Goal: Information Seeking & Learning: Understand process/instructions

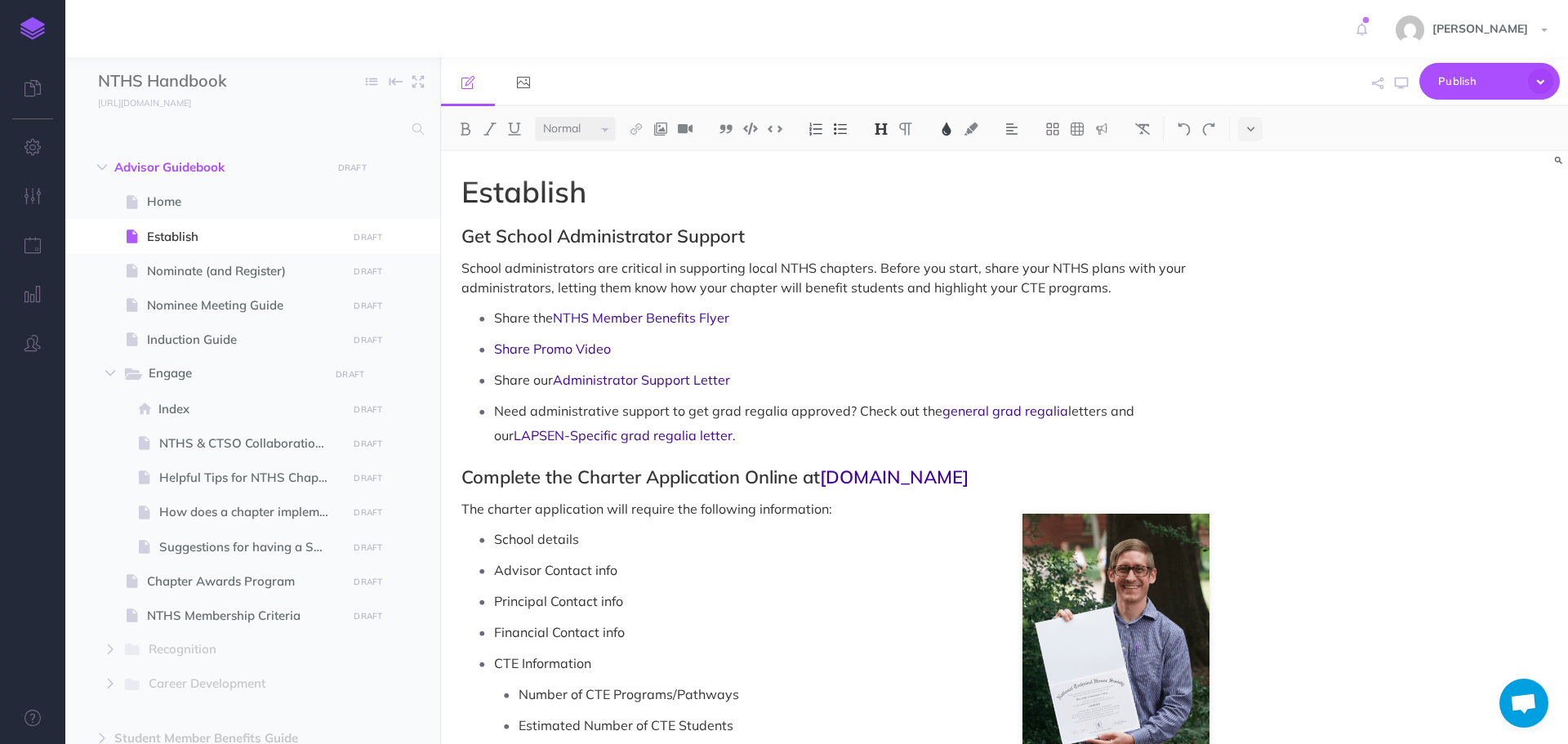
select select "null"
click at [173, 278] on span "Nominate (and Register)" at bounding box center [245, 271] width 195 height 20
select select "null"
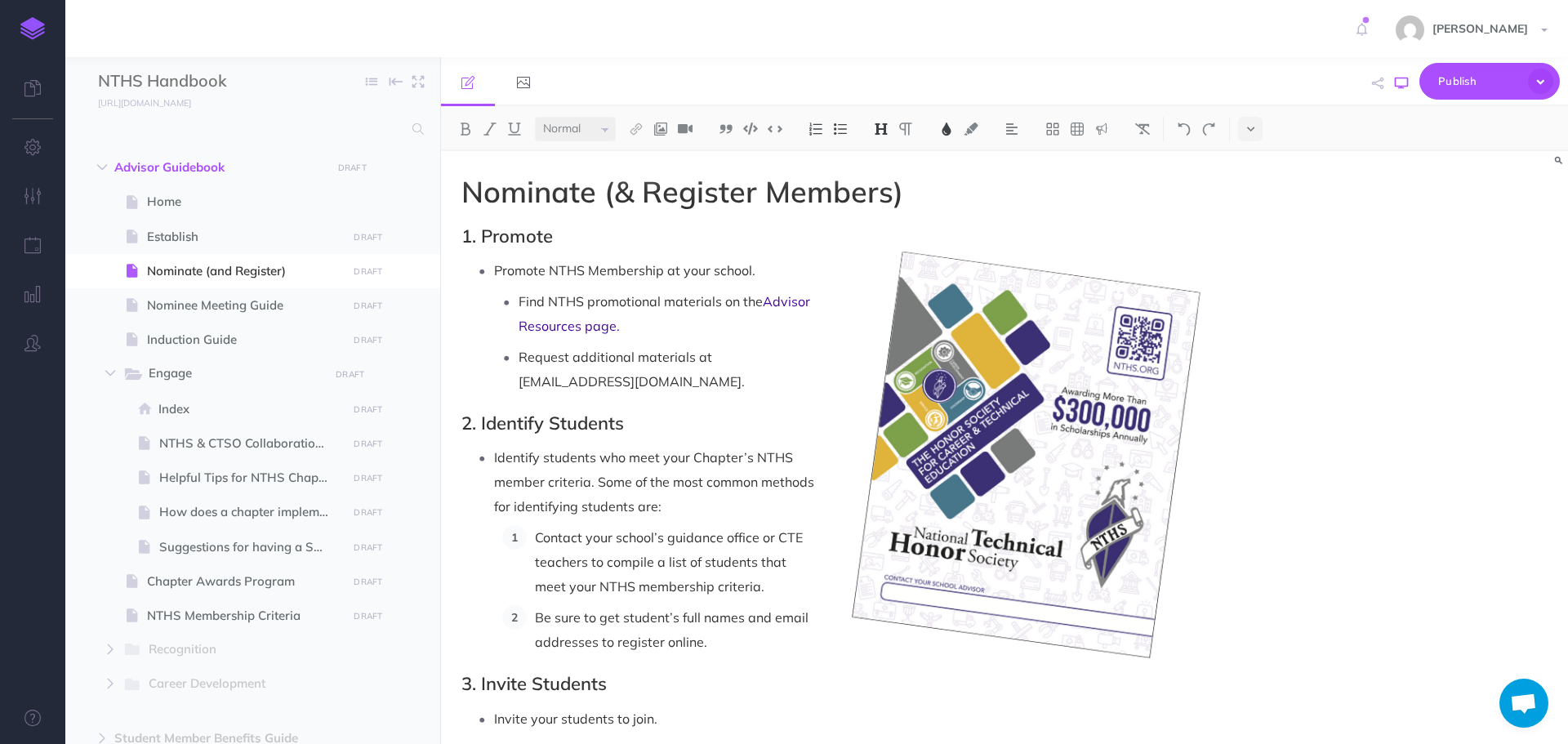
click at [1407, 86] on icon "button" at bounding box center [1401, 83] width 13 height 13
click at [596, 456] on span "Identify students who meet your Chapter’s NTHS member criteria. Some of the mos…" at bounding box center [656, 481] width 323 height 65
drag, startPoint x: 596, startPoint y: 456, endPoint x: 660, endPoint y: 483, distance: 69.5
click at [660, 483] on p "Identify students who meet your Chapter’s NTHS member criteria. Some of the mos…" at bounding box center [852, 481] width 715 height 74
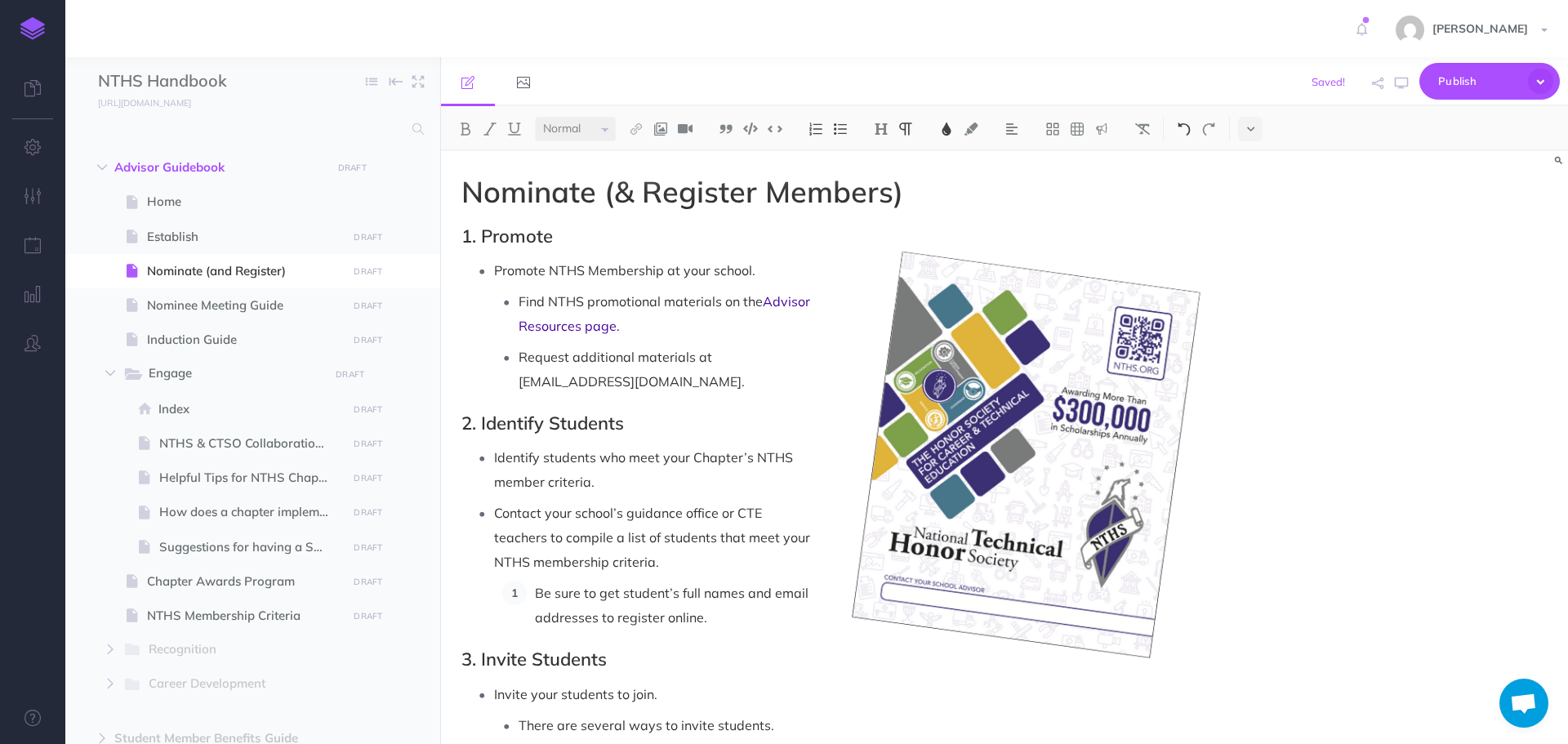
click at [1187, 130] on img at bounding box center [1184, 128] width 15 height 13
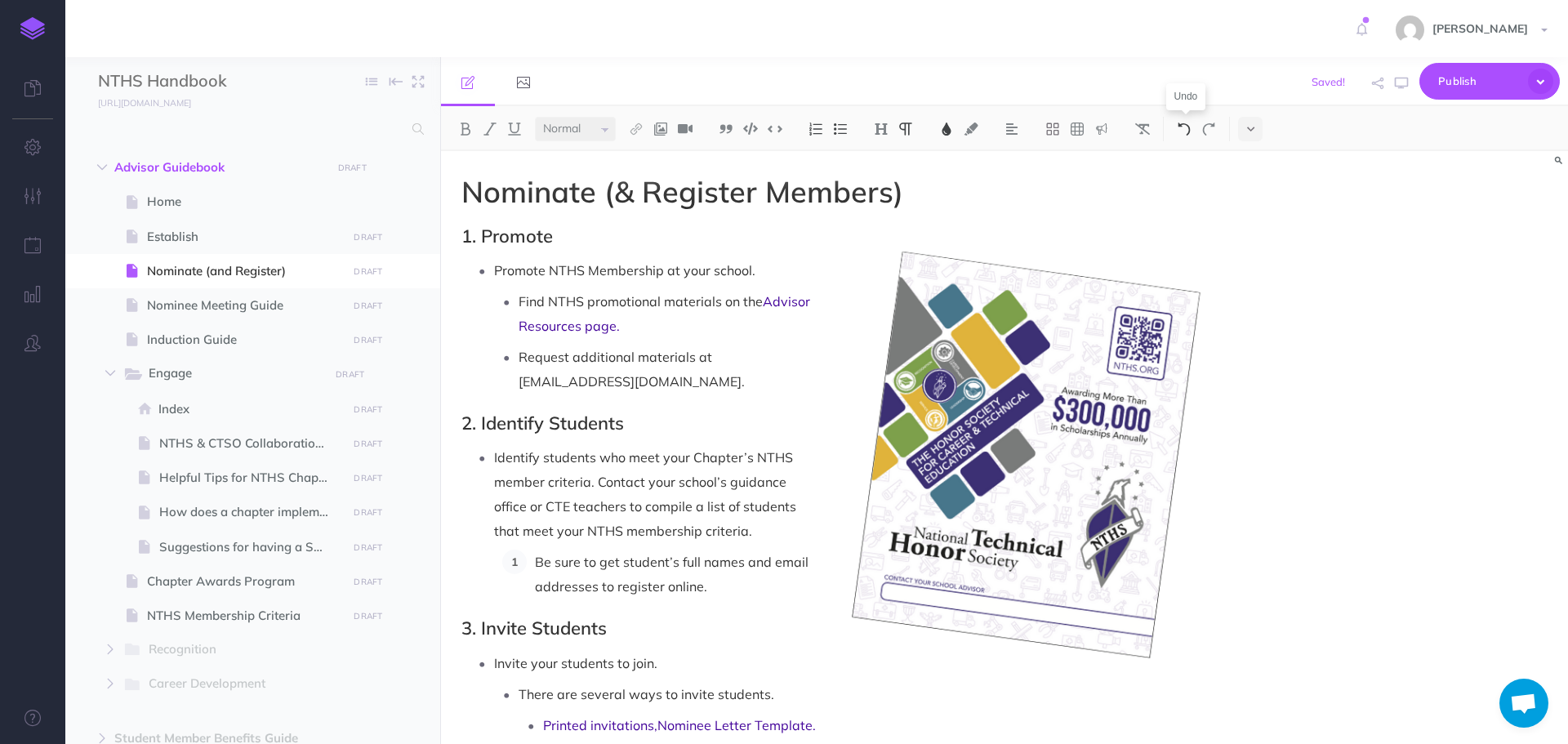
click at [1187, 130] on img at bounding box center [1184, 128] width 15 height 13
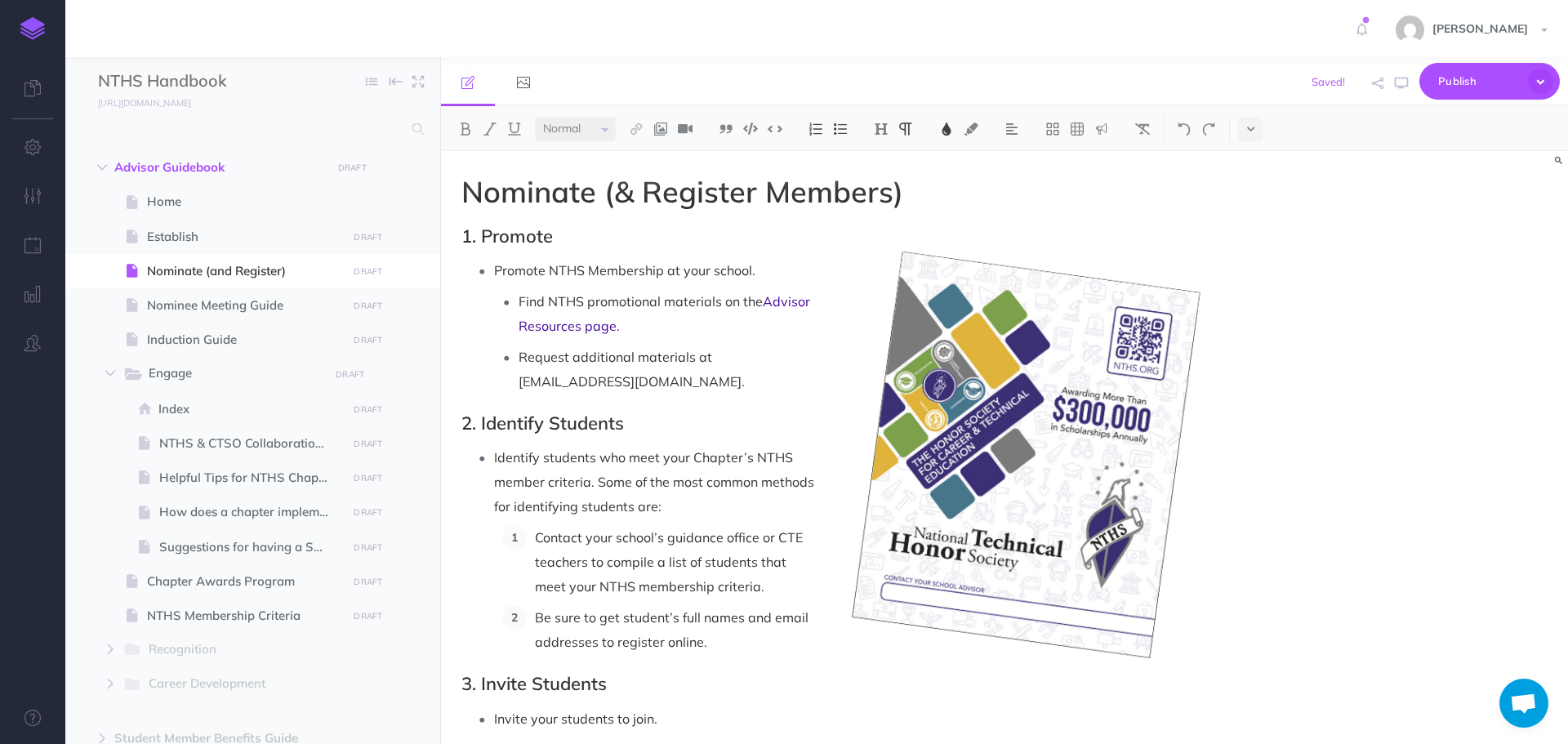
drag, startPoint x: 637, startPoint y: 486, endPoint x: 652, endPoint y: 528, distance: 44.6
click at [648, 531] on span "Contact your school’s guidance office or CTE teachers to compile a list of stud…" at bounding box center [670, 562] width 271 height 65
drag, startPoint x: 660, startPoint y: 481, endPoint x: 603, endPoint y: 464, distance: 59.5
click at [605, 464] on p "Identify students who meet your Chapter’s NTHS member criteria. Some of the mos…" at bounding box center [852, 481] width 715 height 74
click at [603, 464] on span "Identify students who meet your Chapter’s NTHS member criteria. Some of the mos…" at bounding box center [656, 481] width 323 height 65
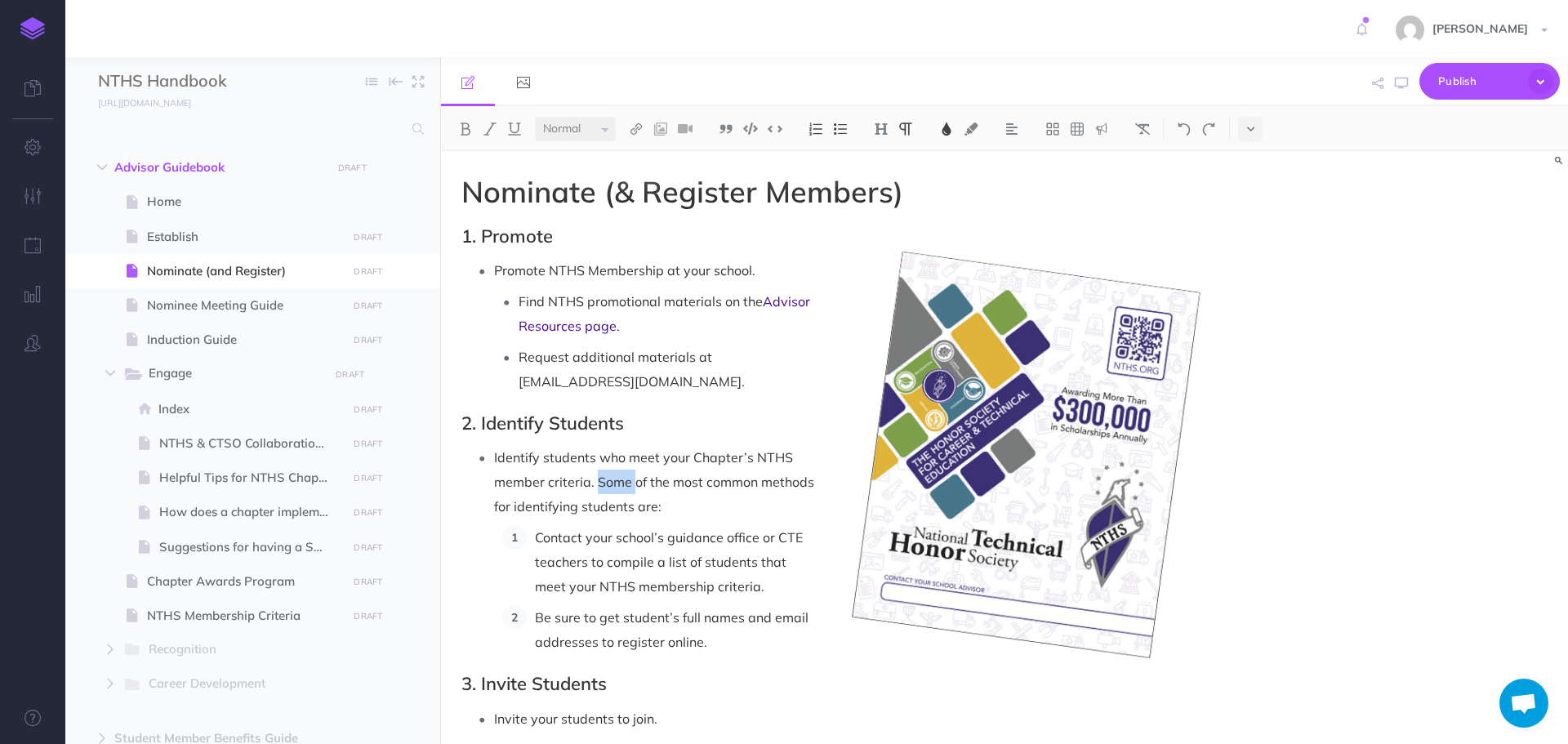
click at [603, 464] on span "Identify students who meet your Chapter’s NTHS member criteria. Some of the mos…" at bounding box center [656, 481] width 323 height 65
click at [615, 471] on p "Identify students who meet your Chapter’s NTHS member criteria. Some of the mos…" at bounding box center [852, 481] width 715 height 74
drag, startPoint x: 658, startPoint y: 482, endPoint x: 594, endPoint y: 461, distance: 67.4
click at [594, 461] on span "Identify students who meet your Chapter’s NTHS member criteria. Some of the mos…" at bounding box center [656, 481] width 323 height 65
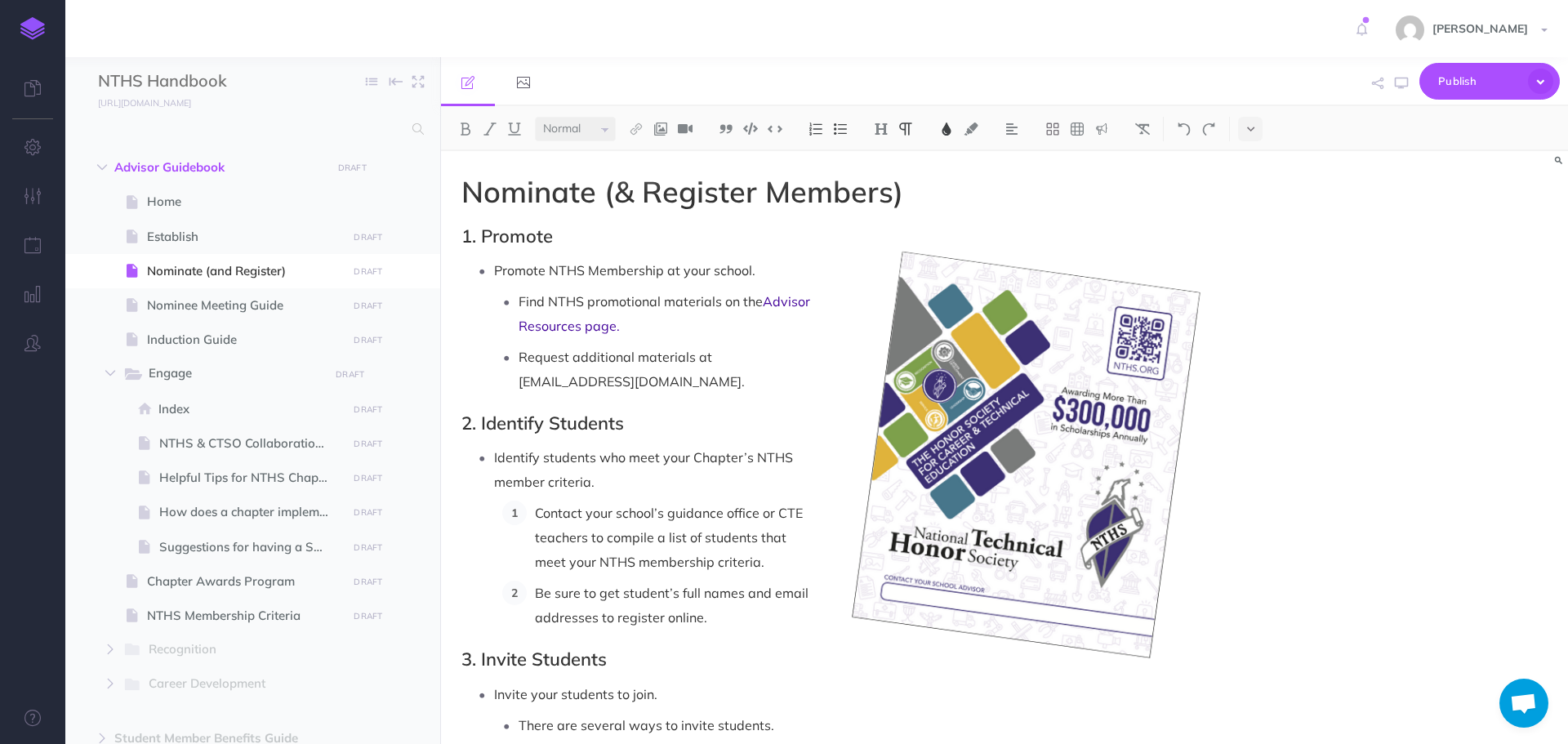
click at [537, 505] on span "Contact your school’s guidance office or CTE teachers to compile a list of stud…" at bounding box center [670, 537] width 271 height 65
paste div
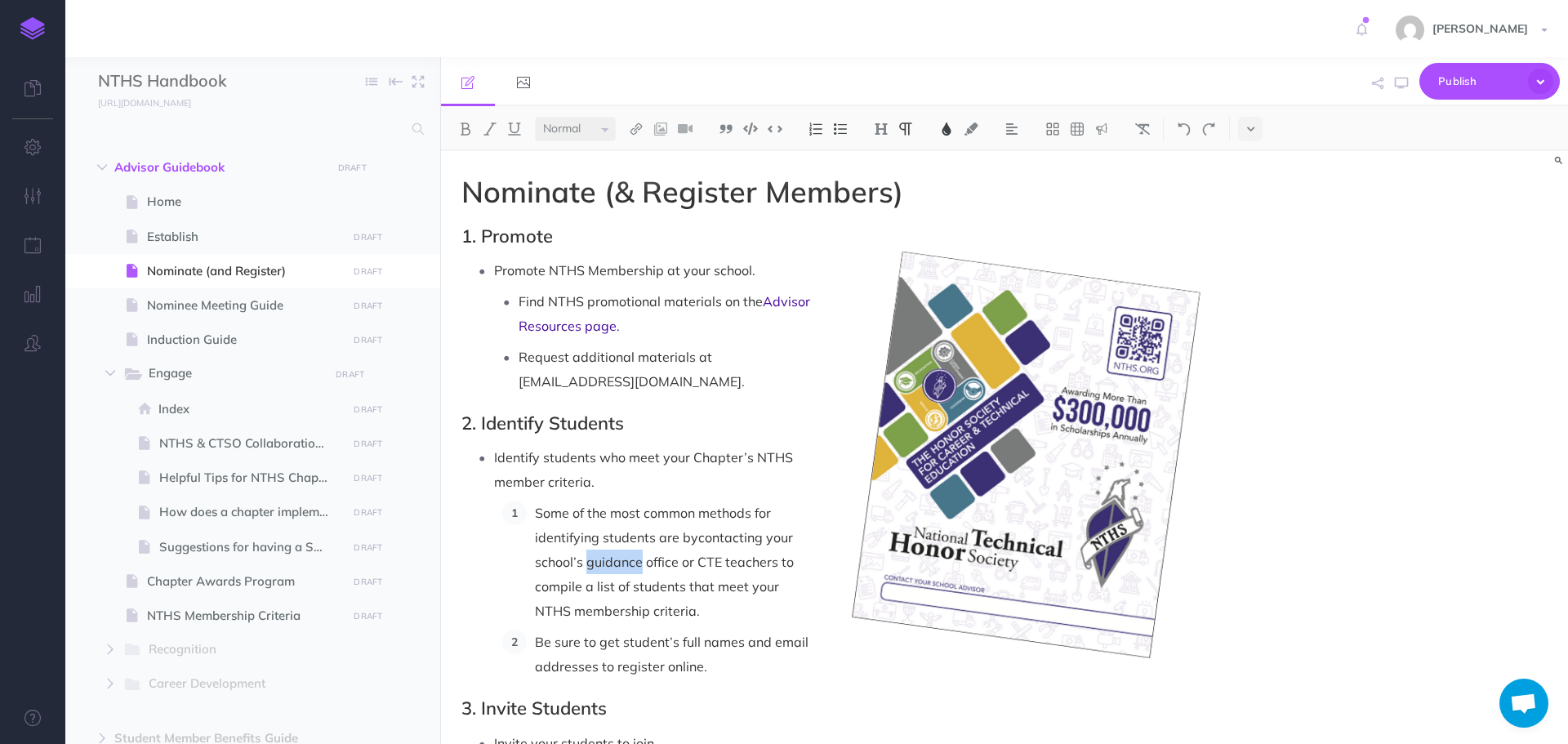
drag, startPoint x: 585, startPoint y: 540, endPoint x: 639, endPoint y: 538, distance: 54.0
click at [639, 538] on span "contacting your school’s guidance office or CTE teachers to compile a list of s…" at bounding box center [666, 574] width 263 height 90
click at [708, 531] on span "contacting your school’s counseling office or CTE teachers to compile a list of…" at bounding box center [670, 574] width 270 height 90
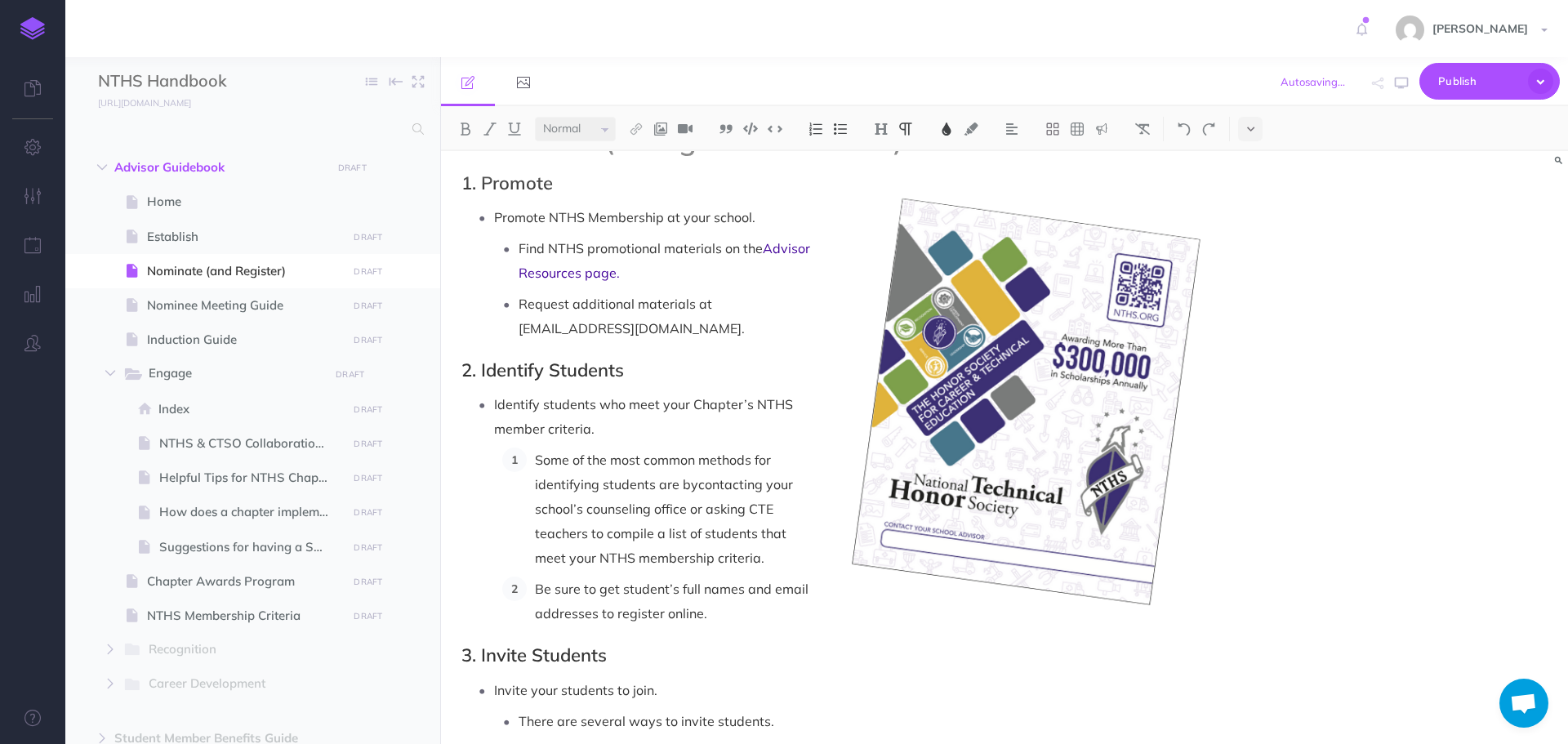
scroll to position [81, 0]
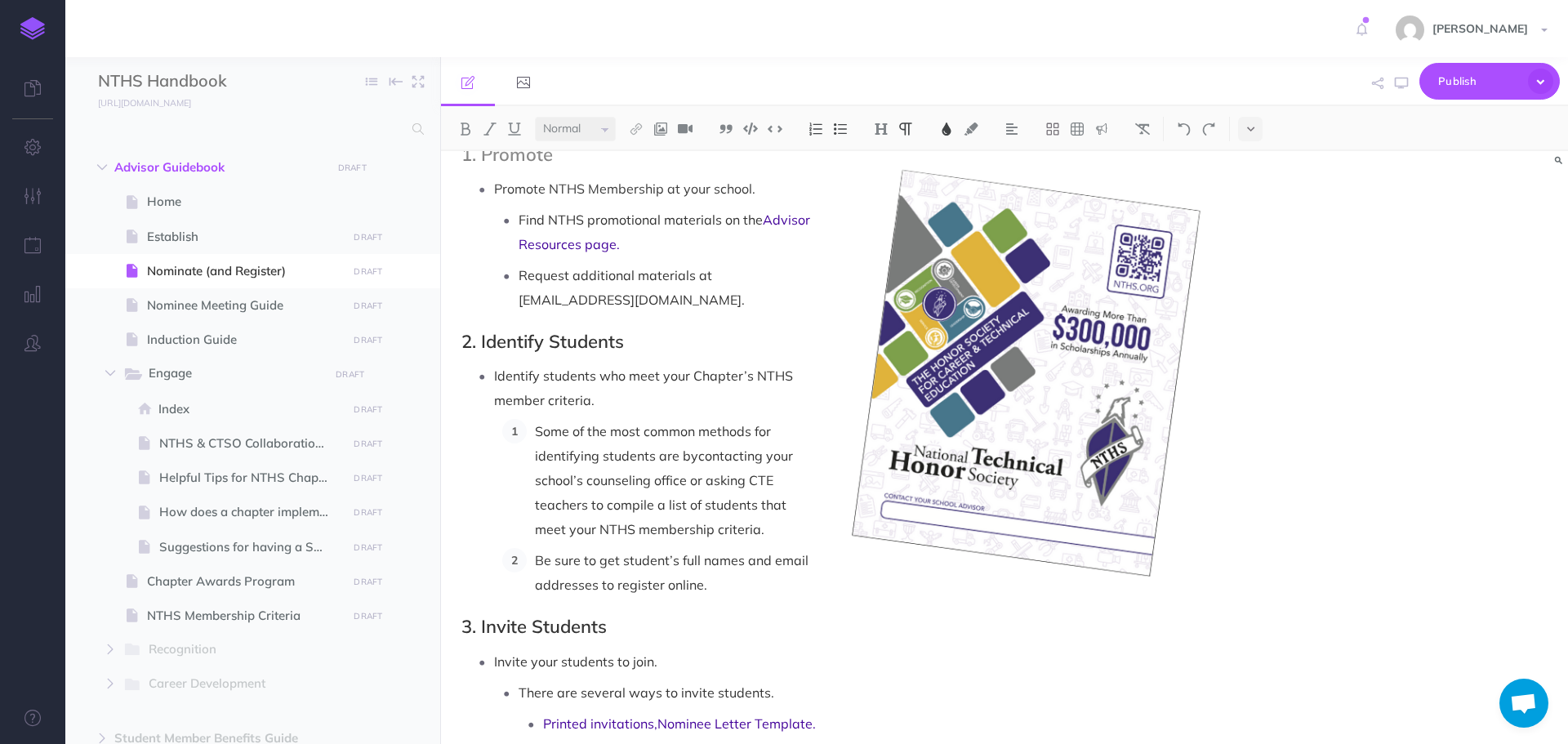
click at [776, 506] on p "Some of the most common methods for identifying students are by contacting your…" at bounding box center [872, 480] width 675 height 122
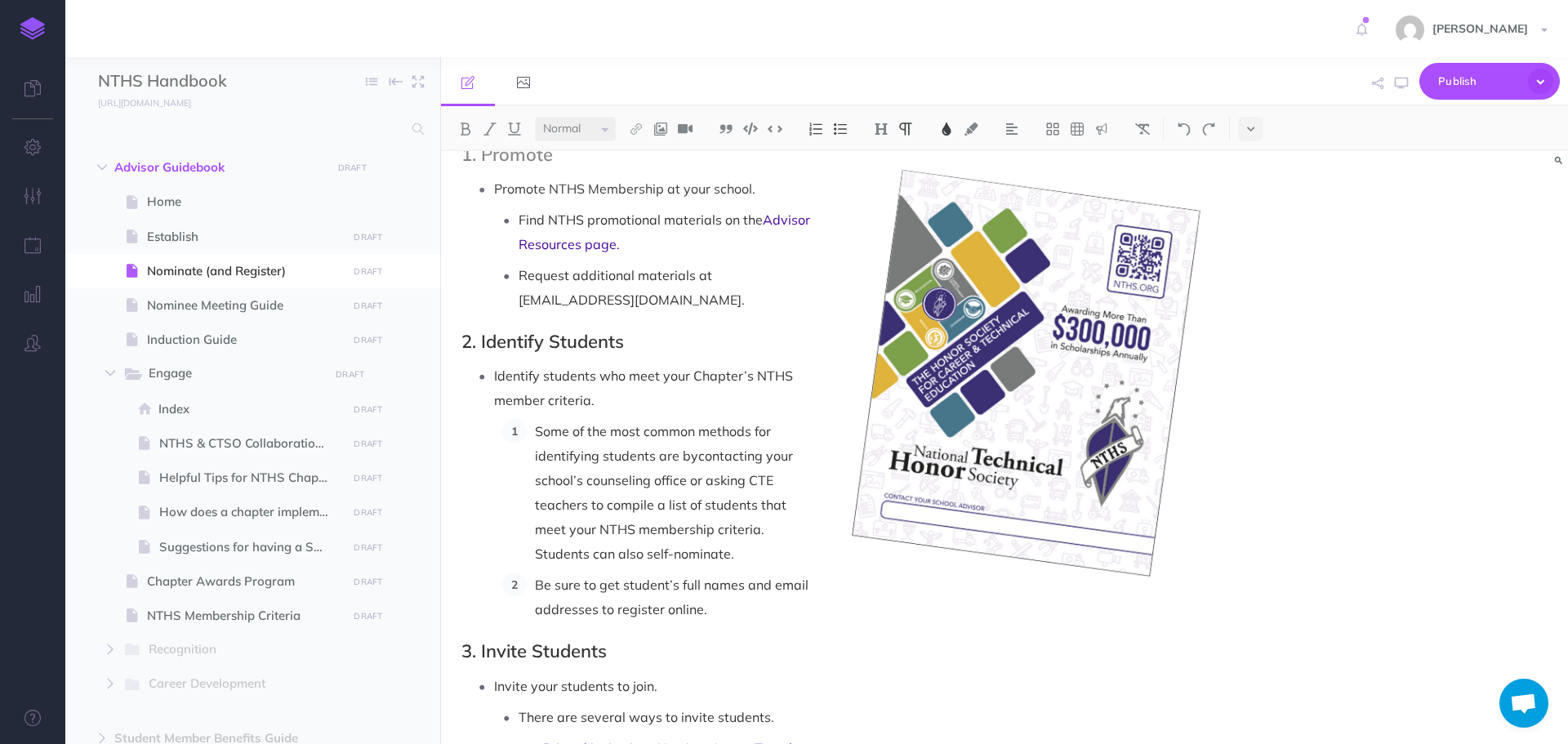
click at [531, 528] on li "Some of the most common methods for identifying students are by contacting your…" at bounding box center [868, 493] width 683 height 147
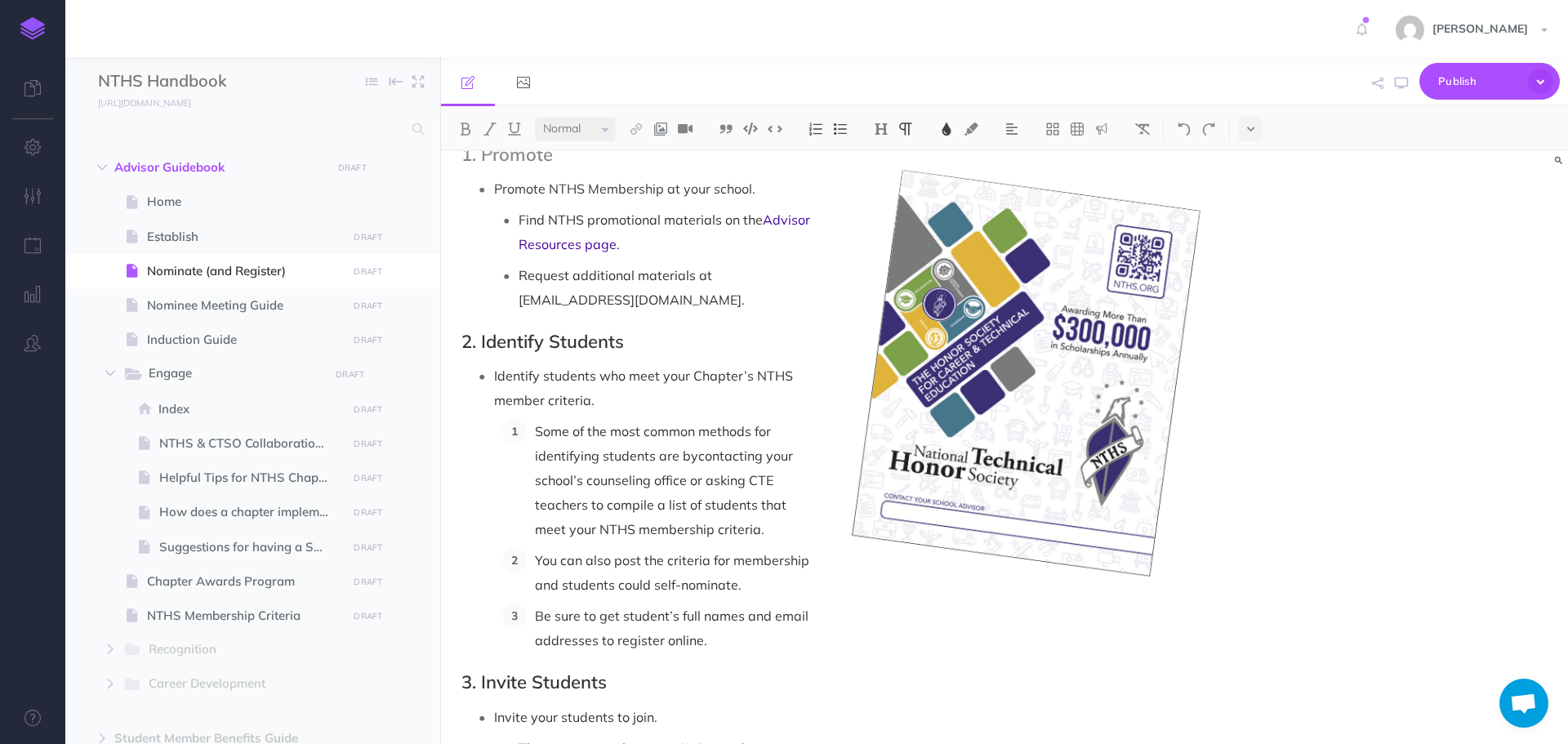
click at [666, 552] on span "You can also post the criteria for membership and students could self-nominate." at bounding box center [673, 572] width 278 height 41
drag, startPoint x: 787, startPoint y: 534, endPoint x: 614, endPoint y: 552, distance: 173.9
click at [614, 552] on p "You can also post the membership criteria for membership and students could sel…" at bounding box center [872, 585] width 675 height 74
click at [821, 548] on p "You can also post the membership criteria and students could self-nominate." at bounding box center [872, 572] width 675 height 49
click at [642, 552] on p "You can also post the membership criteria and let students could self-nominate." at bounding box center [872, 572] width 675 height 49
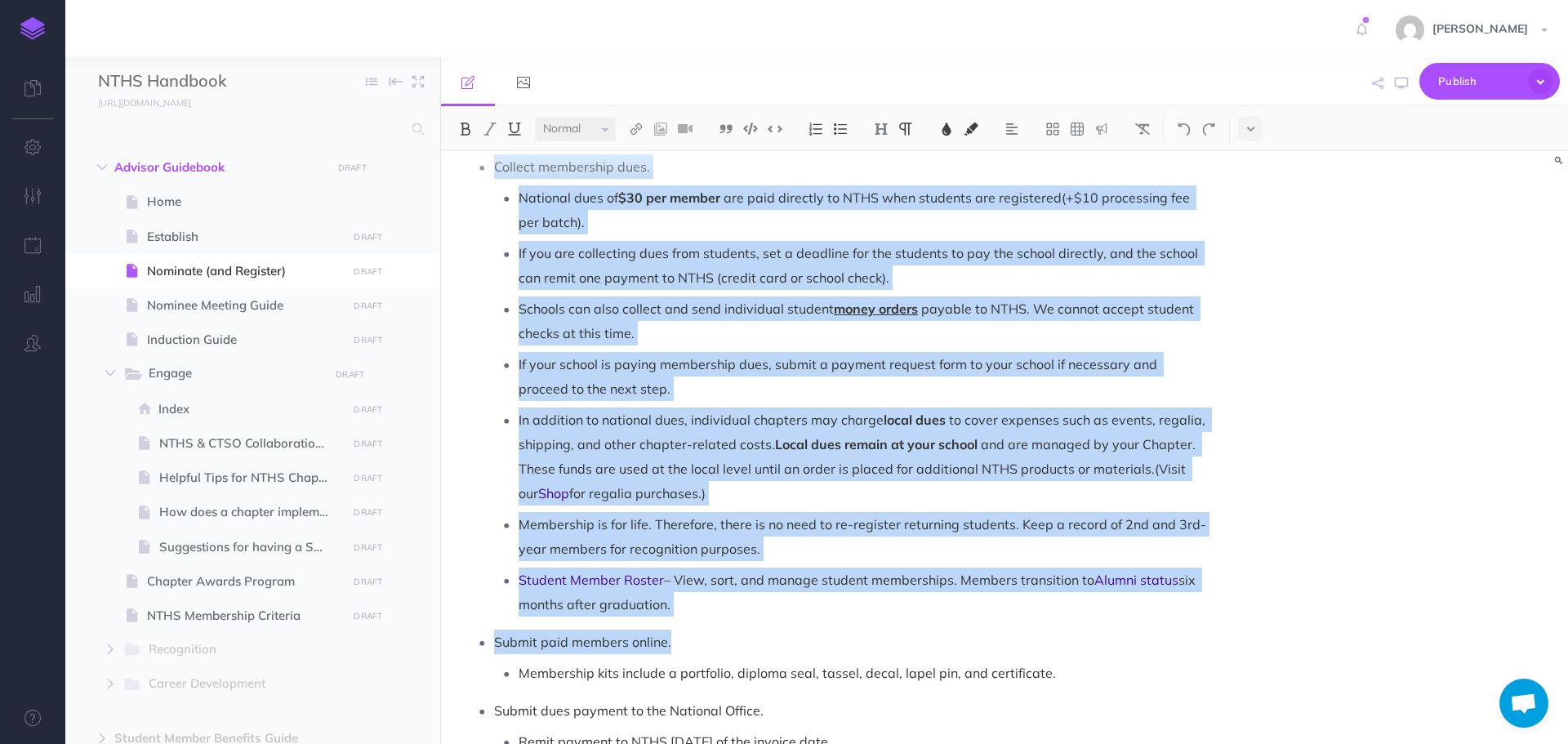
scroll to position [1225, 0]
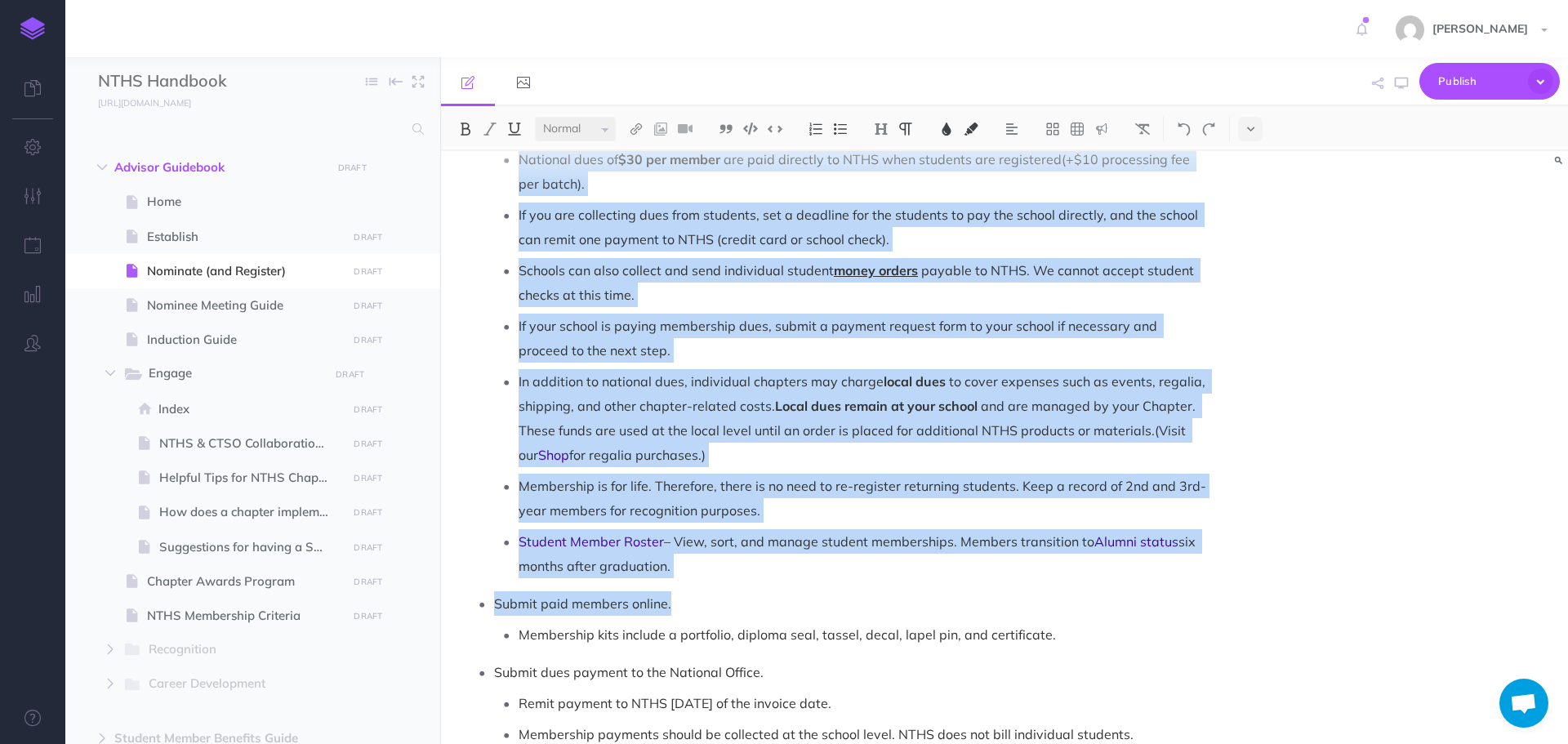
drag, startPoint x: 496, startPoint y: 334, endPoint x: 673, endPoint y: 533, distance: 266.3
click at [673, 533] on ul "Go to [DOMAIN_NAME] , log into the portal , and click “ Register Students ” to …" at bounding box center [839, 523] width 740 height 1001
click at [817, 129] on img at bounding box center [815, 128] width 15 height 13
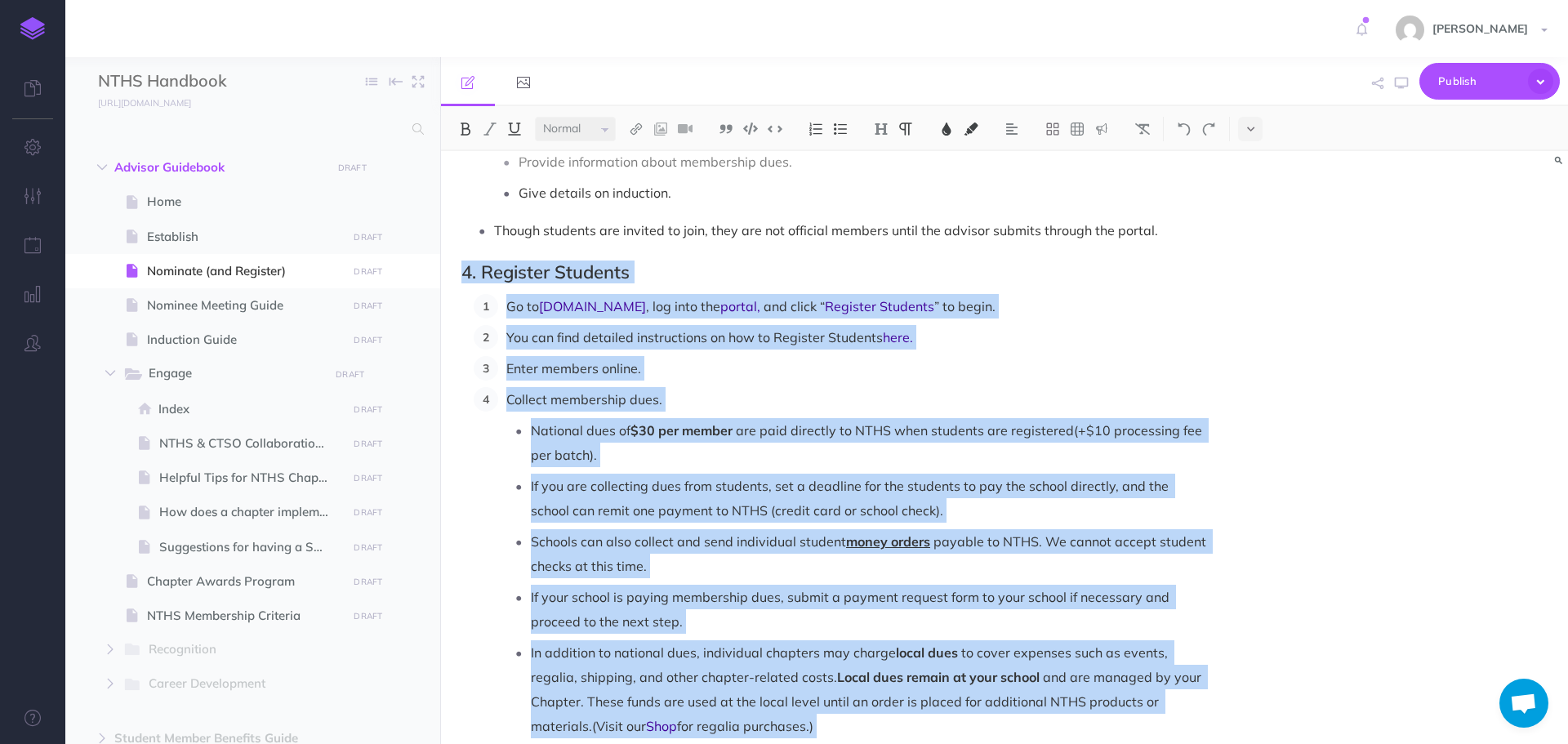
scroll to position [898, 0]
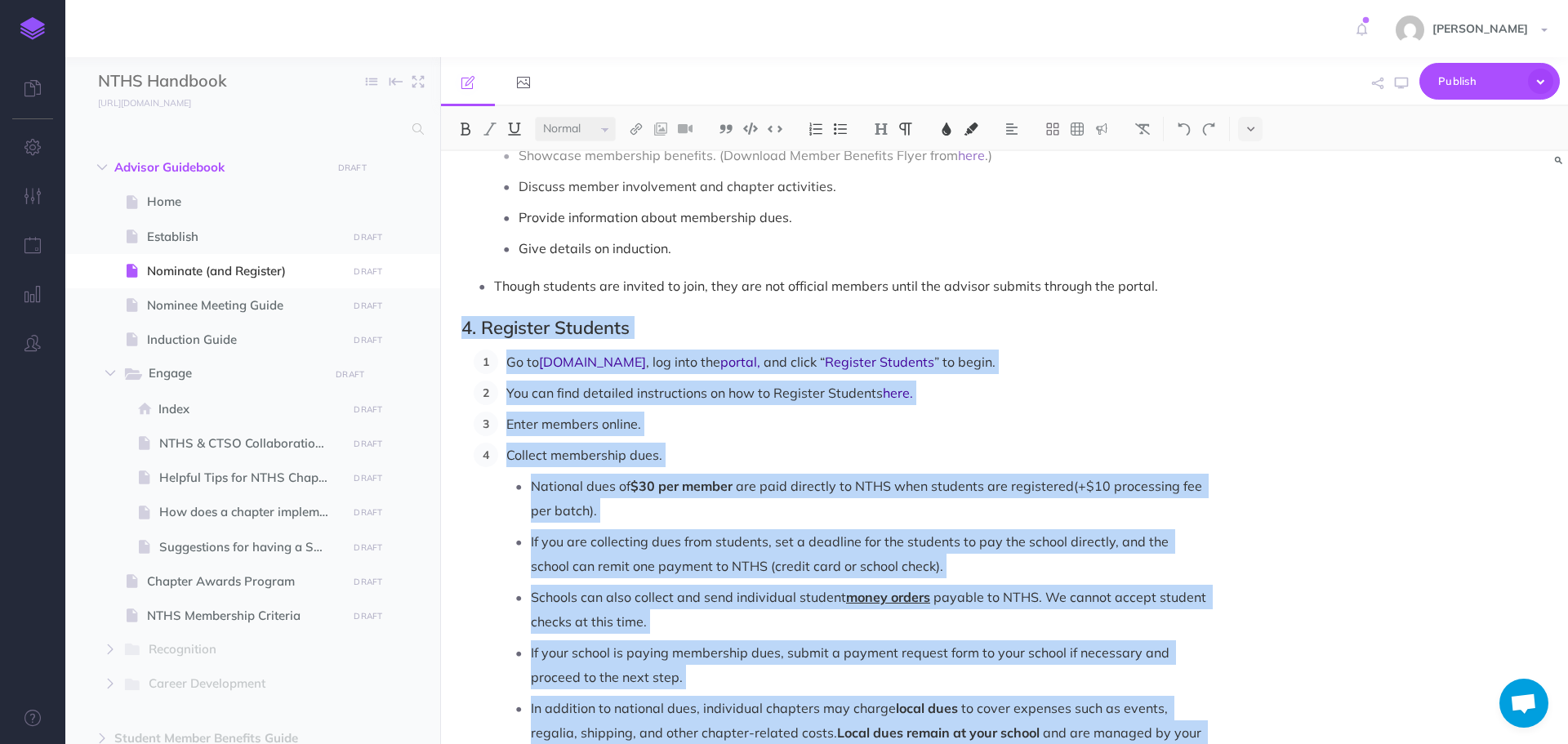
click at [1006, 350] on p "Go to [DOMAIN_NAME] , log into the portal , and click “ Register Students ” to …" at bounding box center [858, 362] width 703 height 25
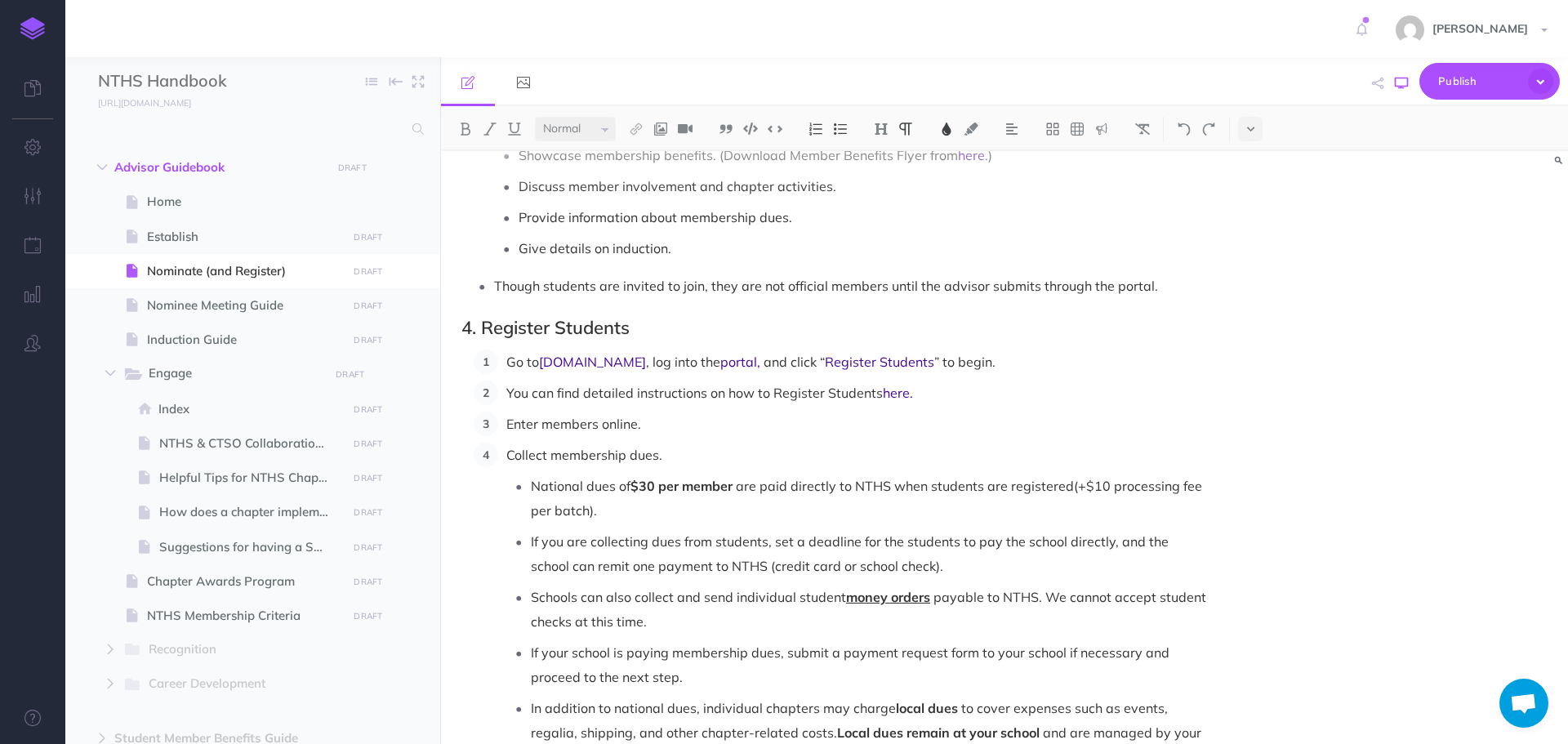
click at [1400, 80] on icon "button" at bounding box center [1401, 83] width 13 height 13
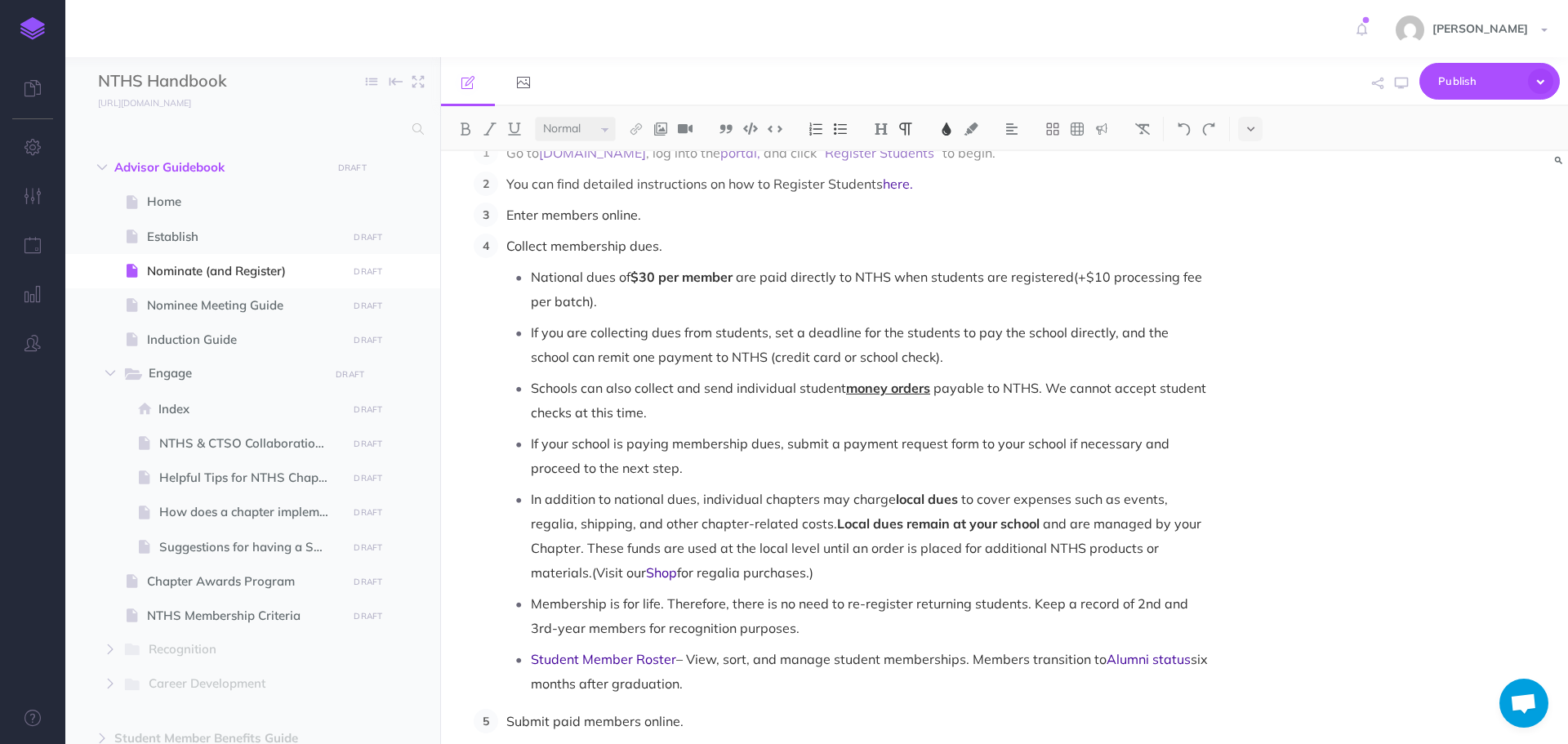
scroll to position [1143, 0]
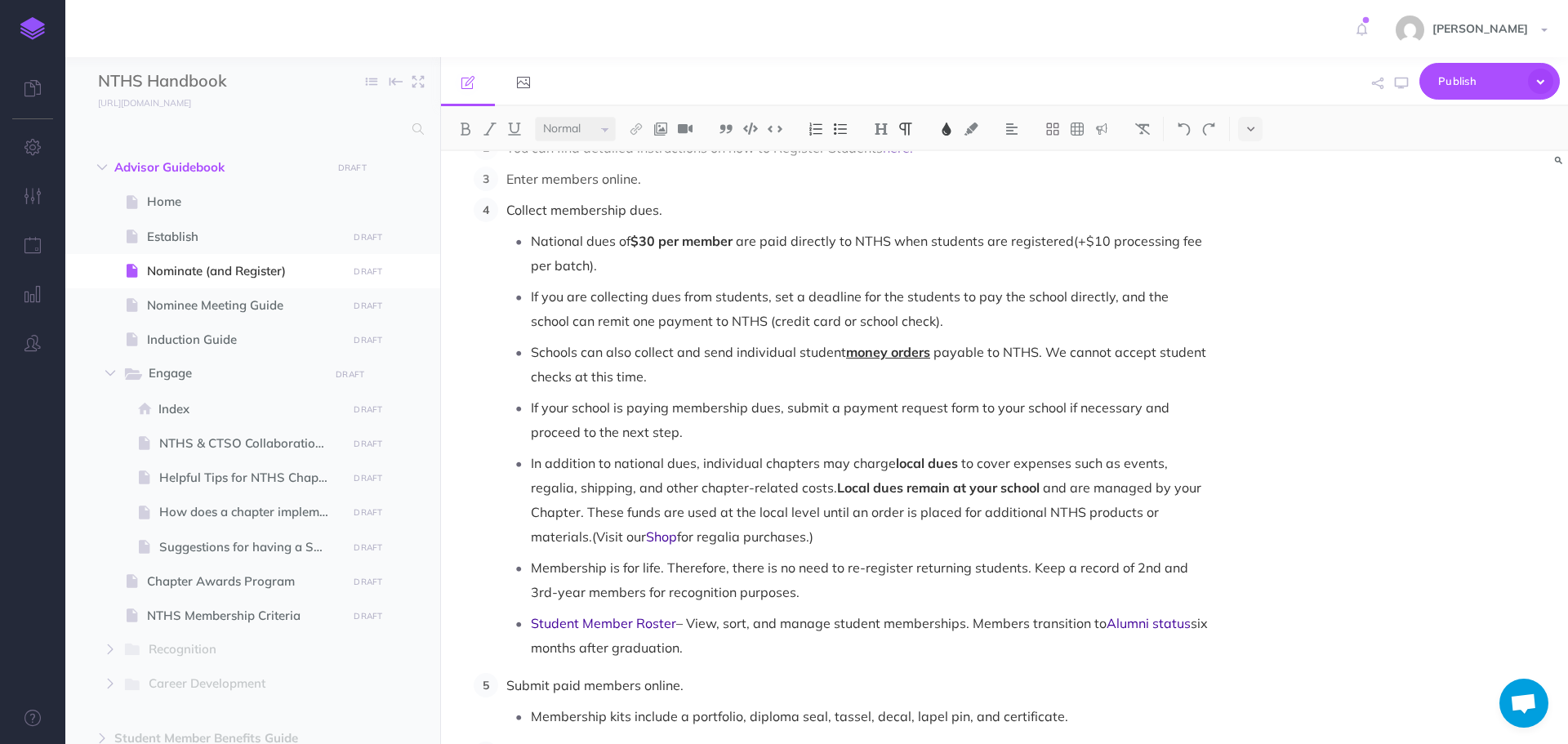
click at [951, 293] on p "If you are collecting dues from students, set a deadline for the students to pa…" at bounding box center [870, 308] width 678 height 49
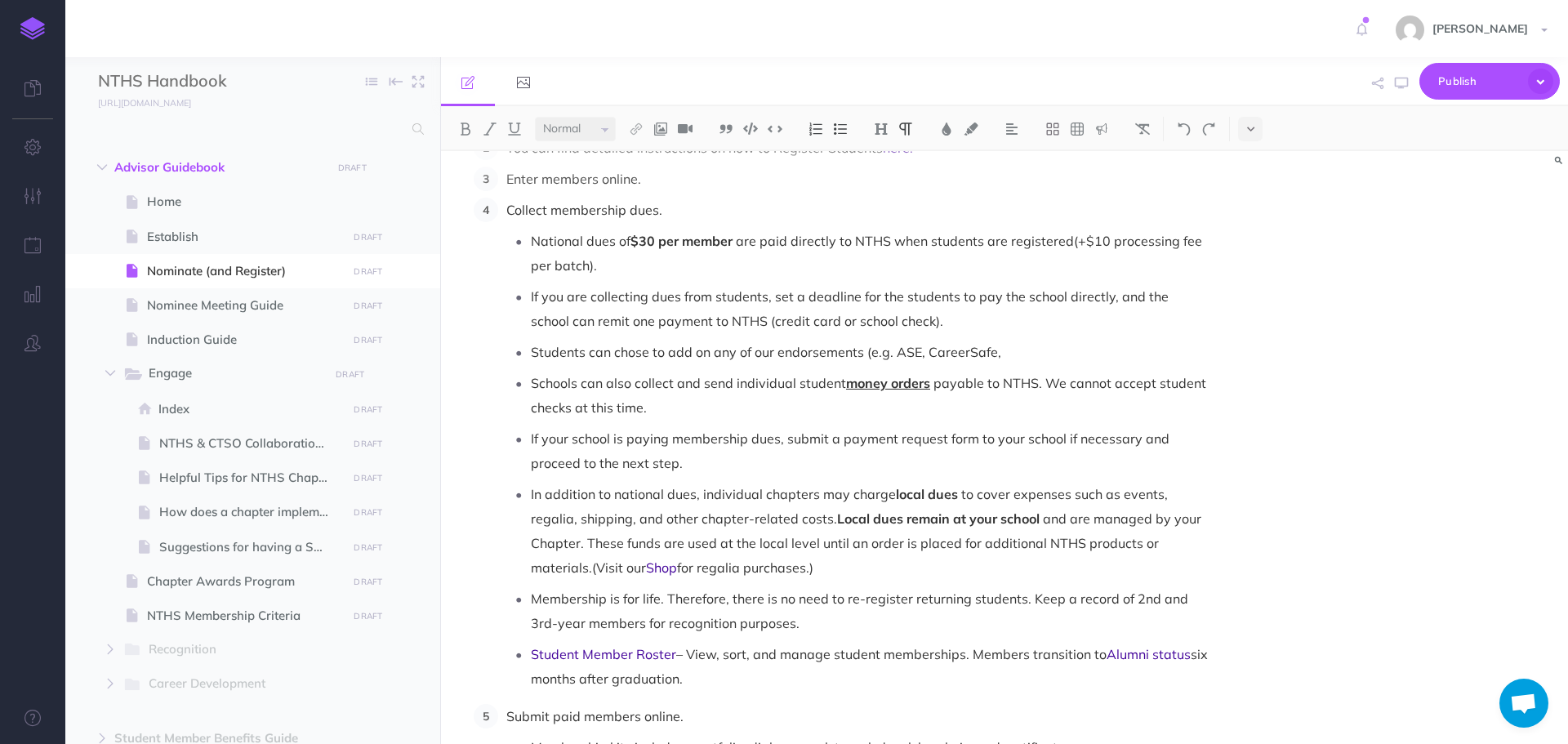
click at [1014, 340] on p "Students can chose to add on any of our endorsements (e.g. ASE, CareerSafe," at bounding box center [870, 351] width 678 height 25
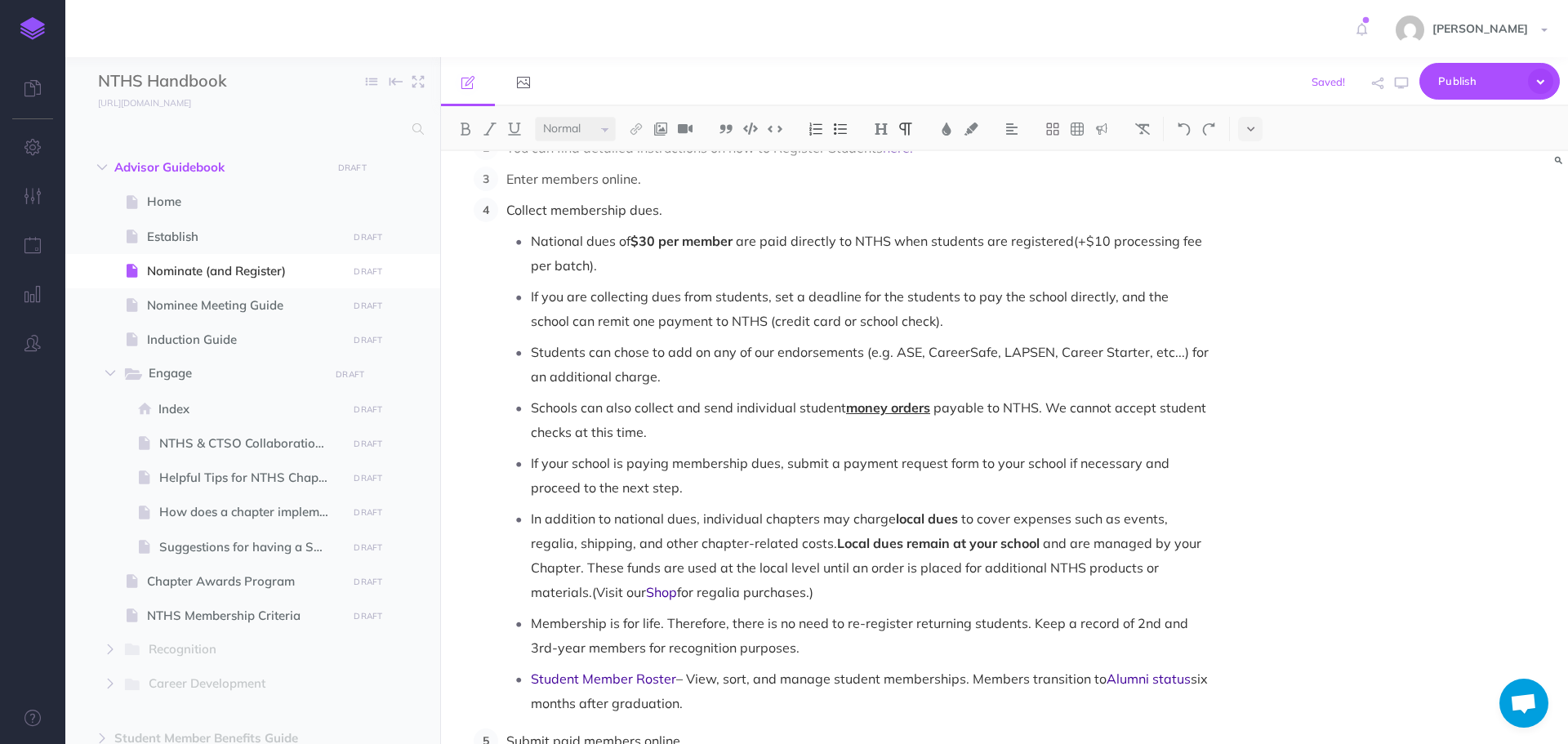
click at [862, 340] on p "Students can chose to add on any of our endorsements (e.g. ASE, CareerSafe, LAP…" at bounding box center [870, 363] width 678 height 49
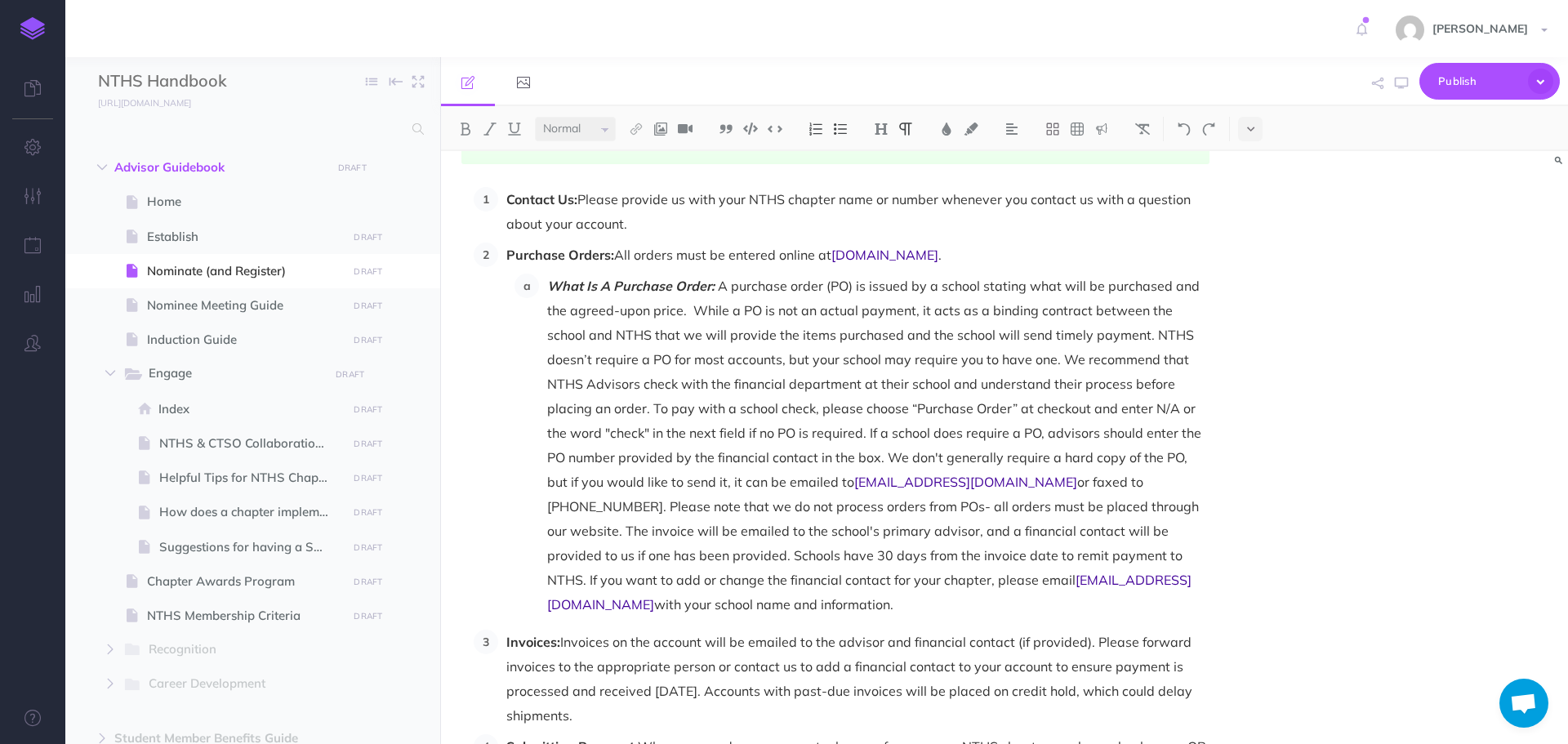
scroll to position [2213, 0]
drag, startPoint x: 718, startPoint y: 262, endPoint x: 902, endPoint y: 507, distance: 306.4
click at [902, 575] on p "What Is A Purchase Order: A purchase order (PO) is issued by a school stating w…" at bounding box center [879, 448] width 662 height 343
copy p "L ipsumdol sitam (CO) ad elitse do e tempor incidid utla etdo ma aliquaeni adm …"
click at [1111, 317] on span "A purchase order (PO) is issued by a school stating what will be purchased and …" at bounding box center [876, 387] width 658 height 212
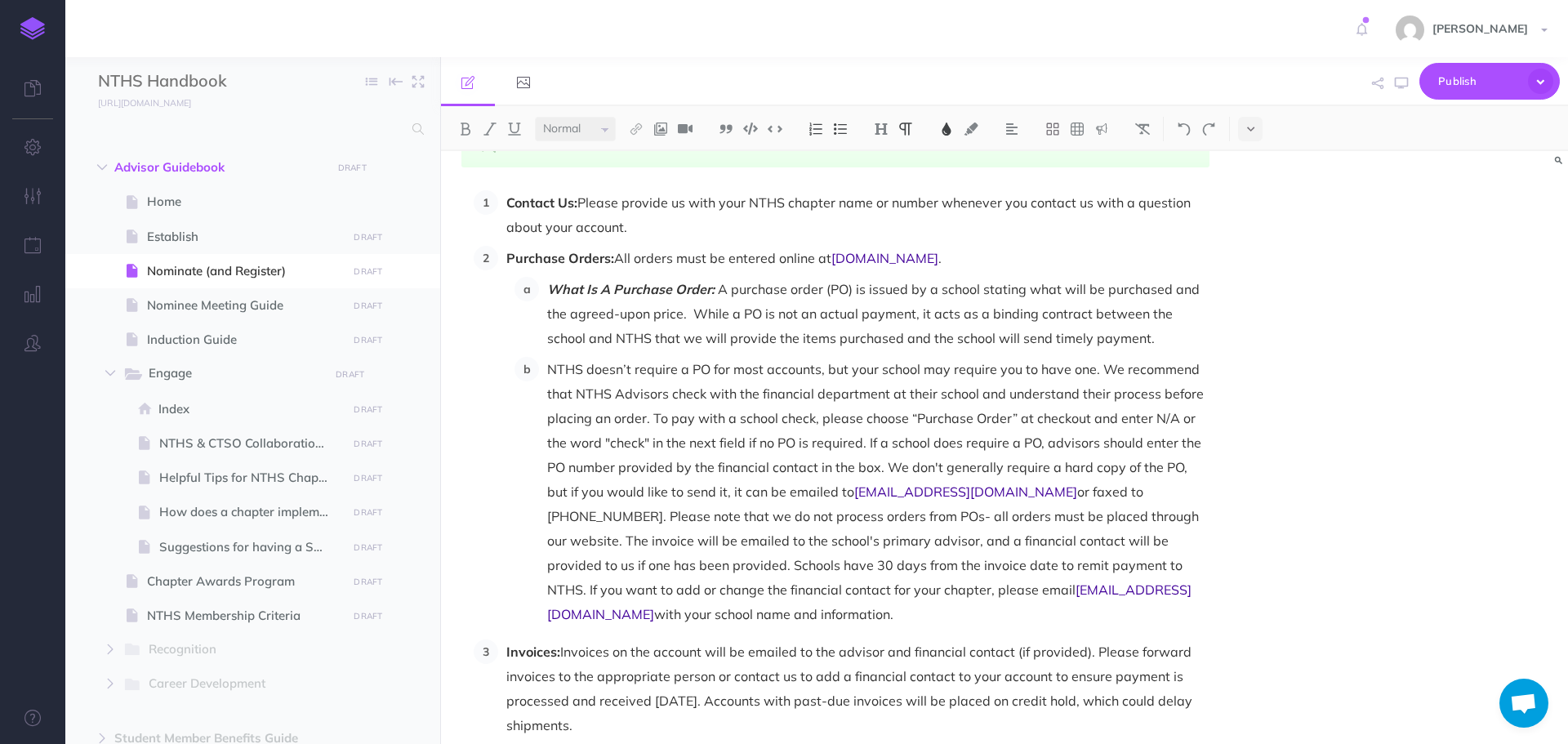
click at [654, 394] on span "NTHS doesn’t require a PO for most accounts, but your school may require you to…" at bounding box center [878, 430] width 660 height 139
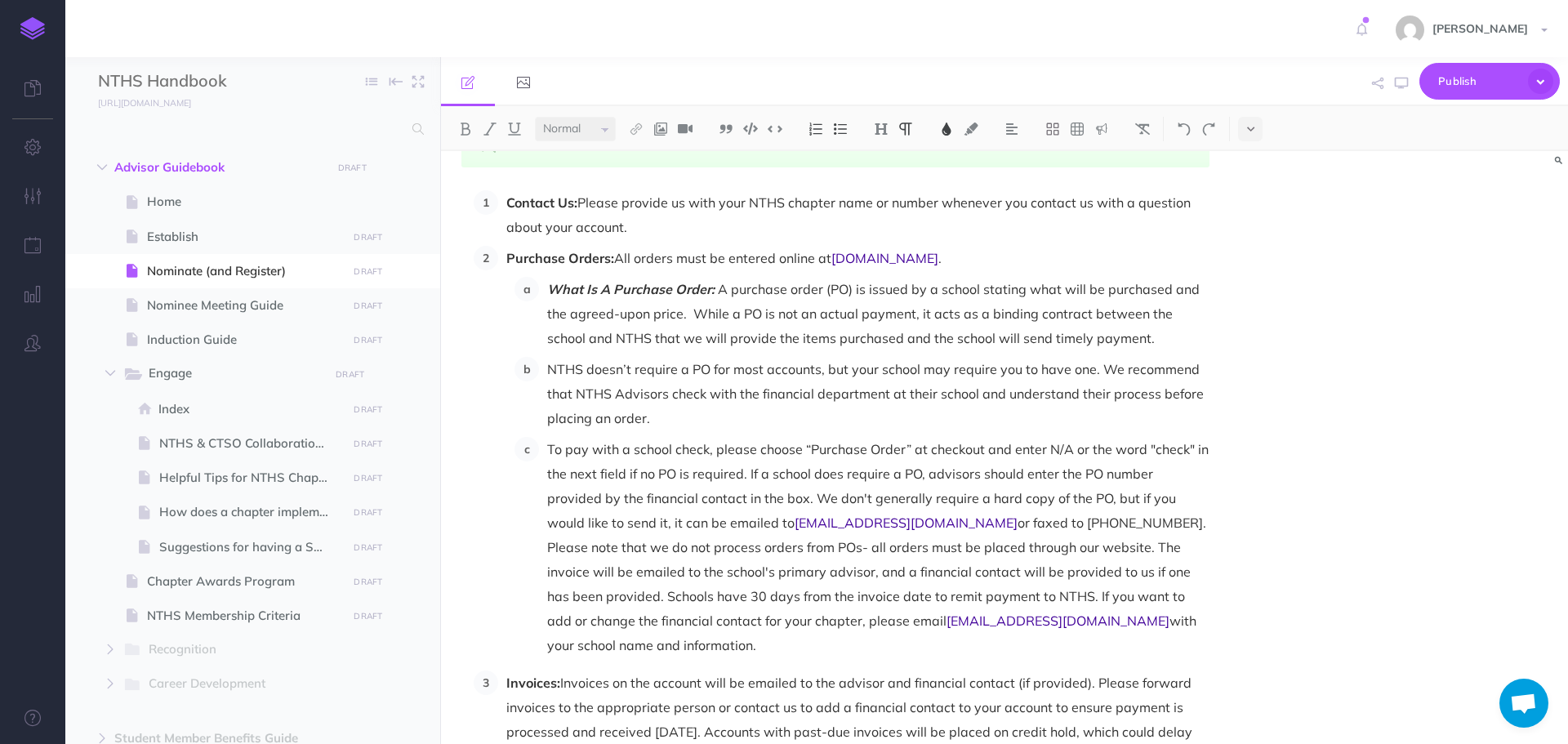
click at [1017, 515] on span "or faxed to [PHONE_NUMBER]. Please note that we do not process orders from POs-…" at bounding box center [879, 572] width 662 height 115
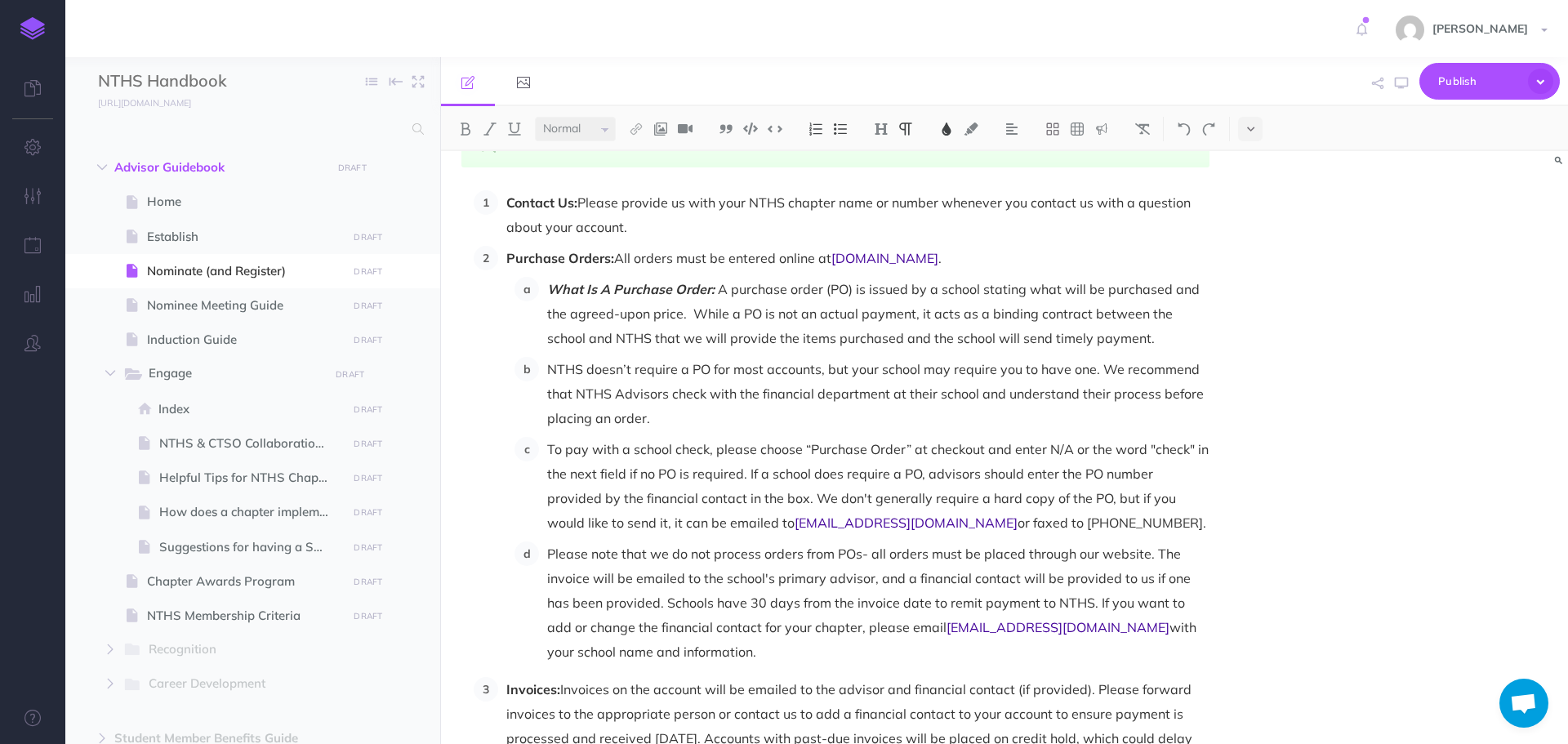
click at [876, 546] on span "Please note that we do not process orders from POs- all orders must be placed t…" at bounding box center [871, 590] width 647 height 90
click at [902, 551] on span "Please note that we do not process orders from POs. All orders must be placed t…" at bounding box center [871, 590] width 647 height 90
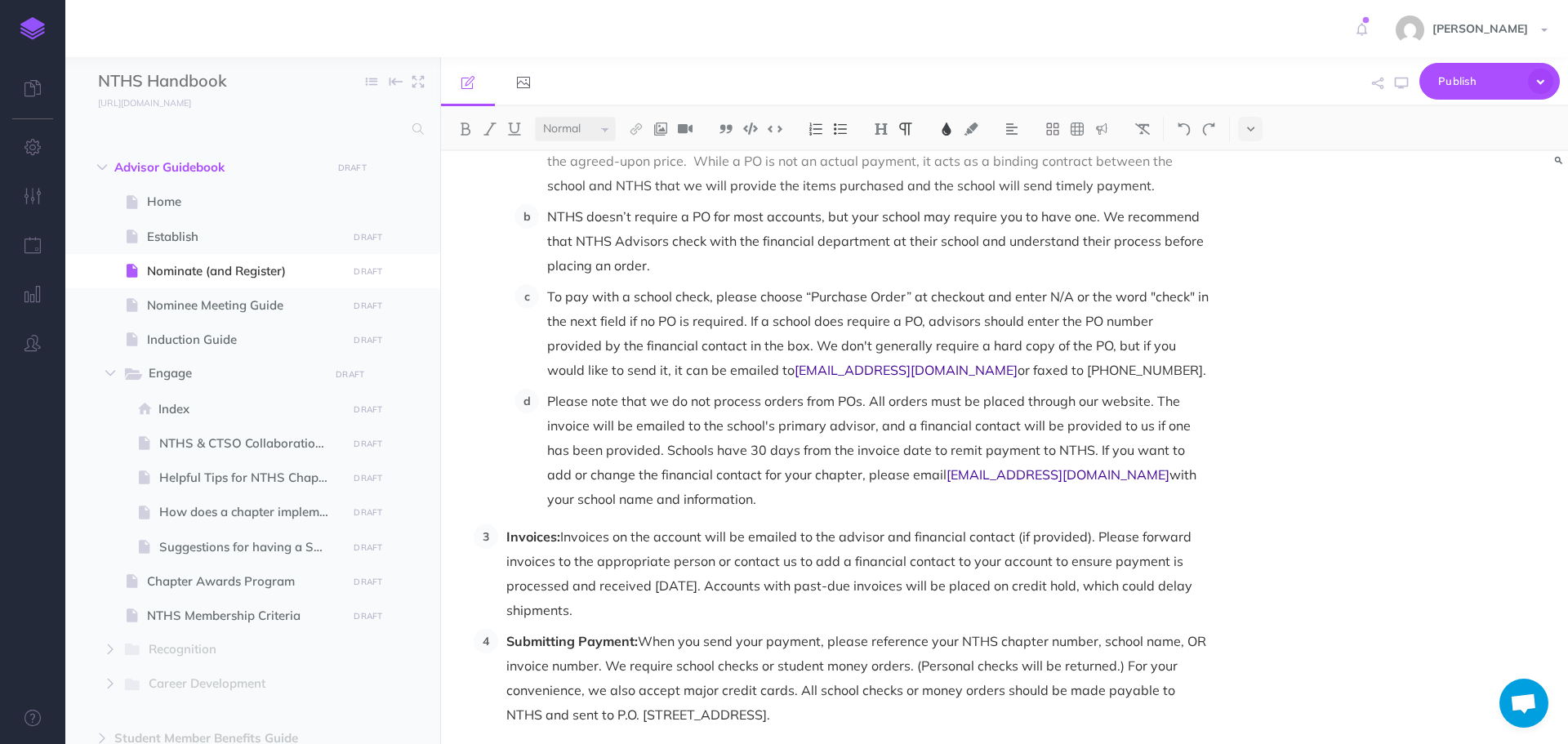
scroll to position [2377, 0]
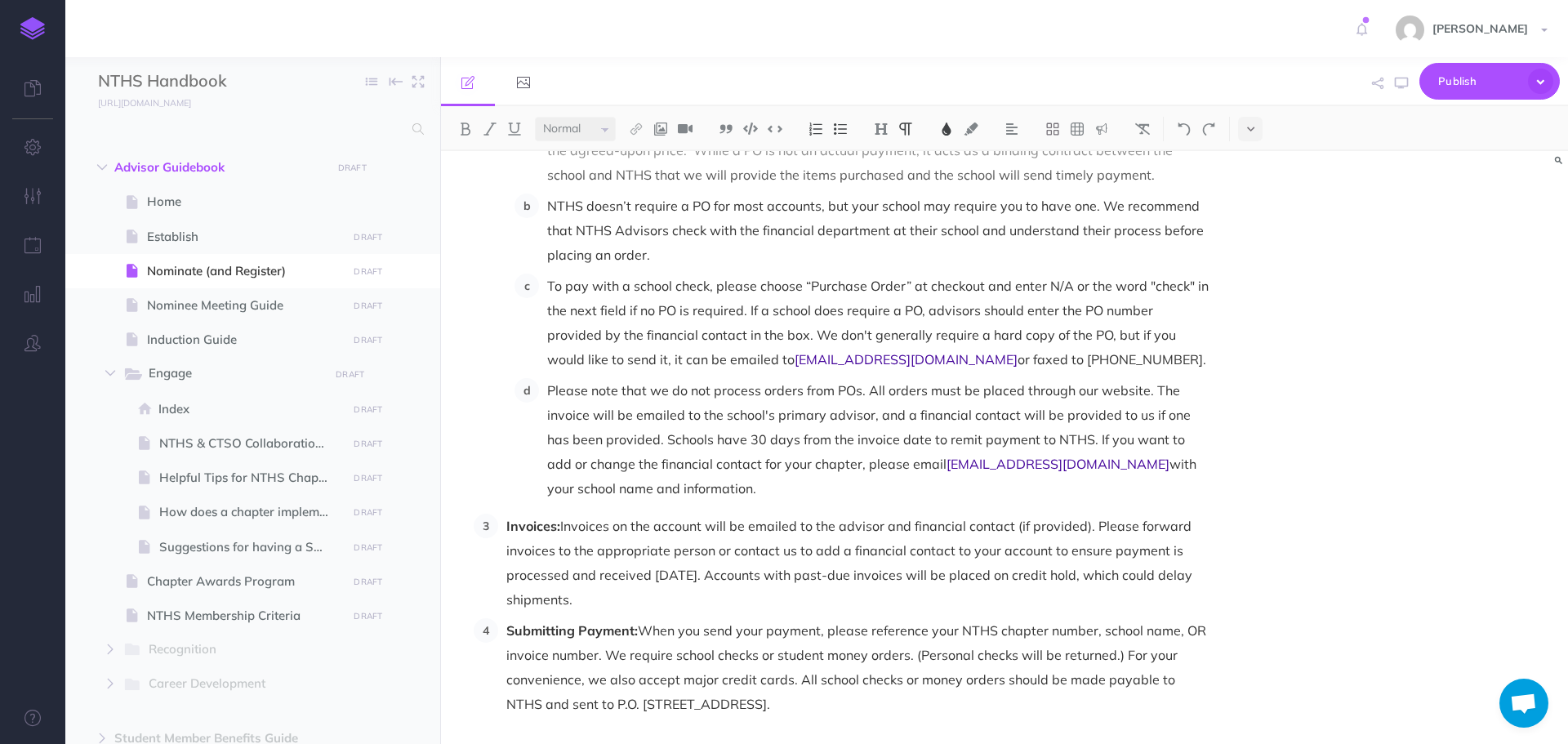
click at [873, 393] on span "Please note that we do not process orders from POs. All orders must be placed t…" at bounding box center [871, 427] width 647 height 90
click at [905, 392] on span "Please note that we do not process orders from POs. All orders must be placed t…" at bounding box center [869, 427] width 643 height 90
drag, startPoint x: 1029, startPoint y: 389, endPoint x: 1151, endPoint y: 396, distance: 122.2
click at [1151, 396] on span "Please note that we do not process orders from POs. All orders must be placed t…" at bounding box center [875, 427] width 655 height 90
click at [547, 416] on span "Please note that we do not process orders from POs. All orders must be placed t…" at bounding box center [869, 427] width 644 height 90
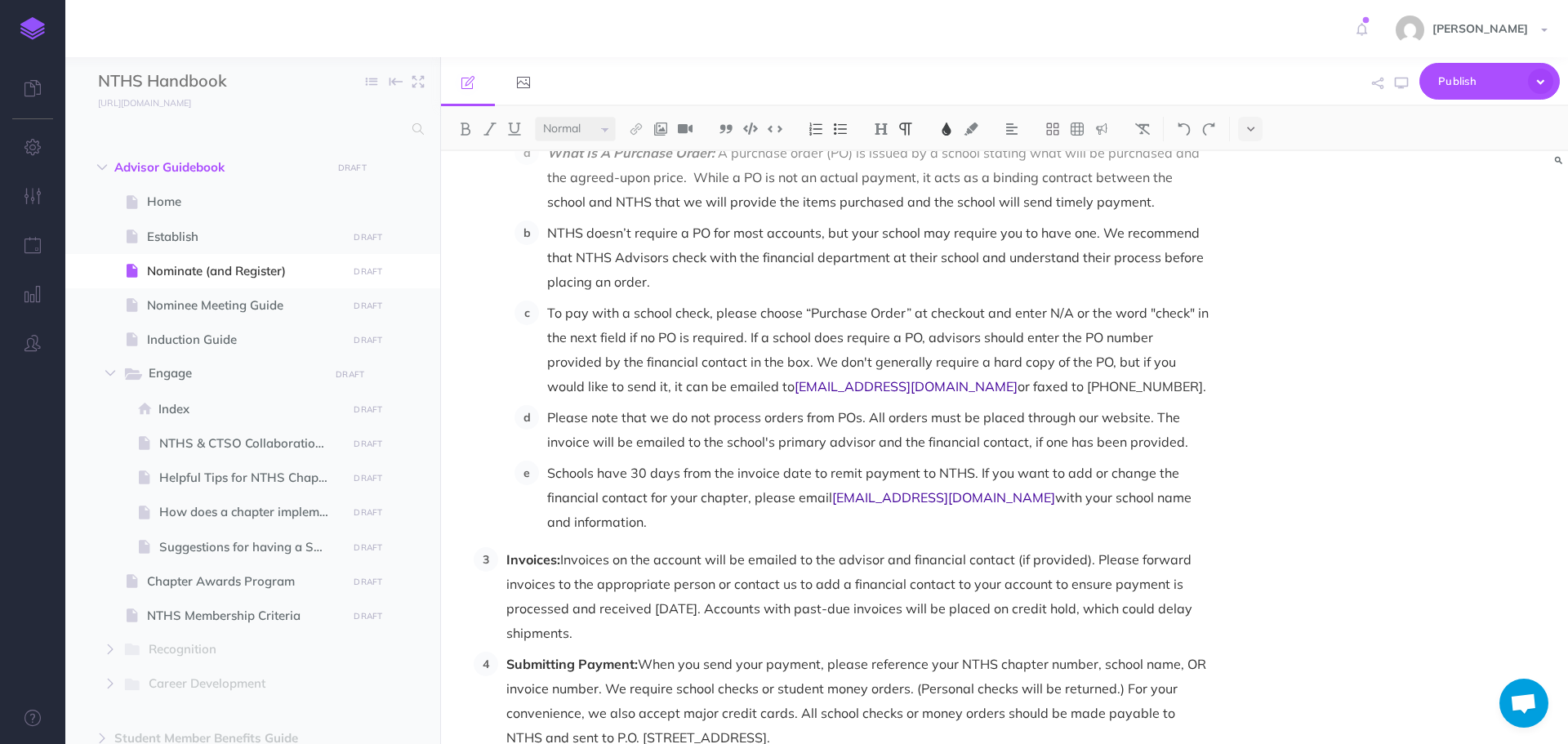
scroll to position [2321, 0]
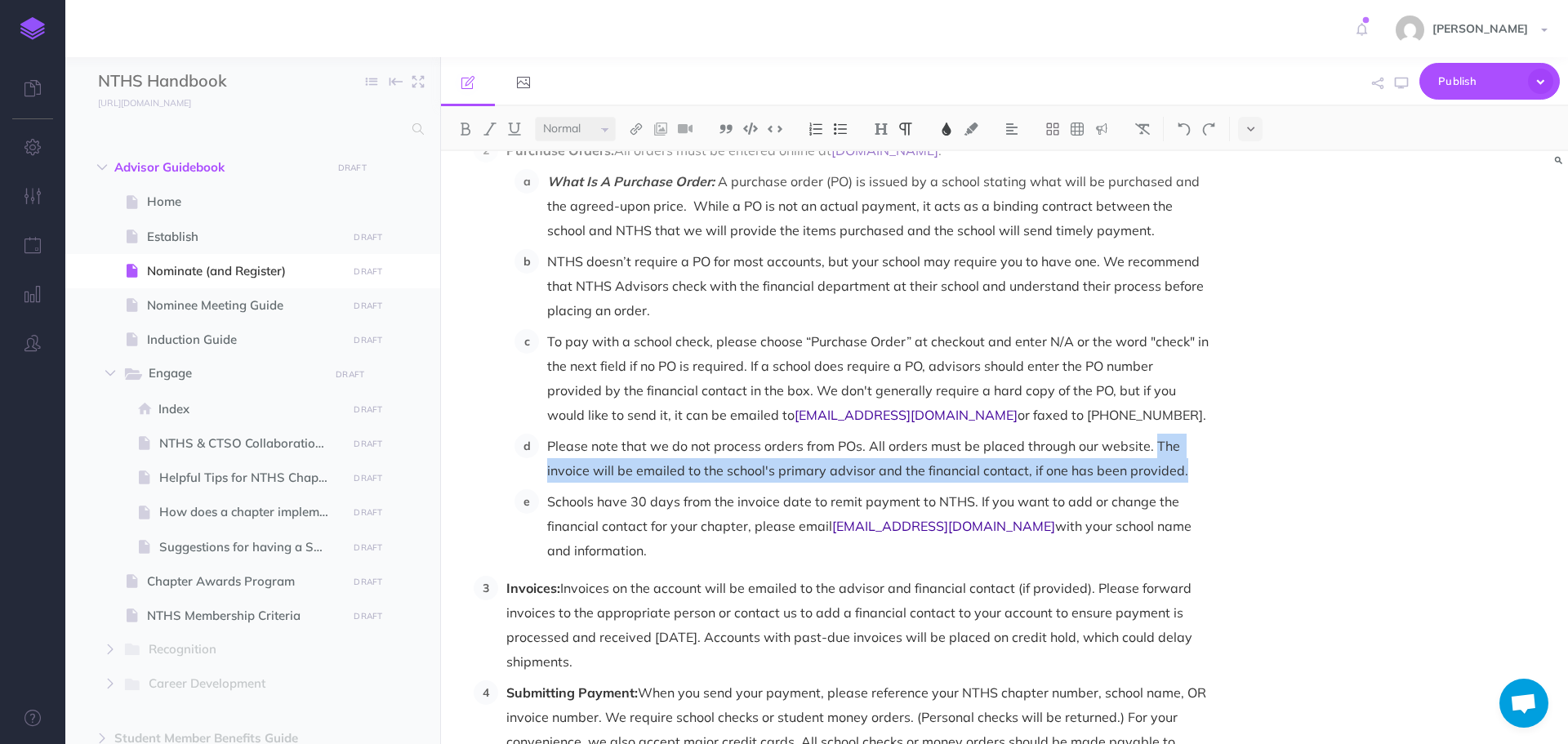
drag, startPoint x: 1153, startPoint y: 422, endPoint x: 1180, endPoint y: 447, distance: 36.8
click at [1180, 447] on span "Please note that we do not process orders from POs. All orders must be placed t…" at bounding box center [868, 458] width 642 height 41
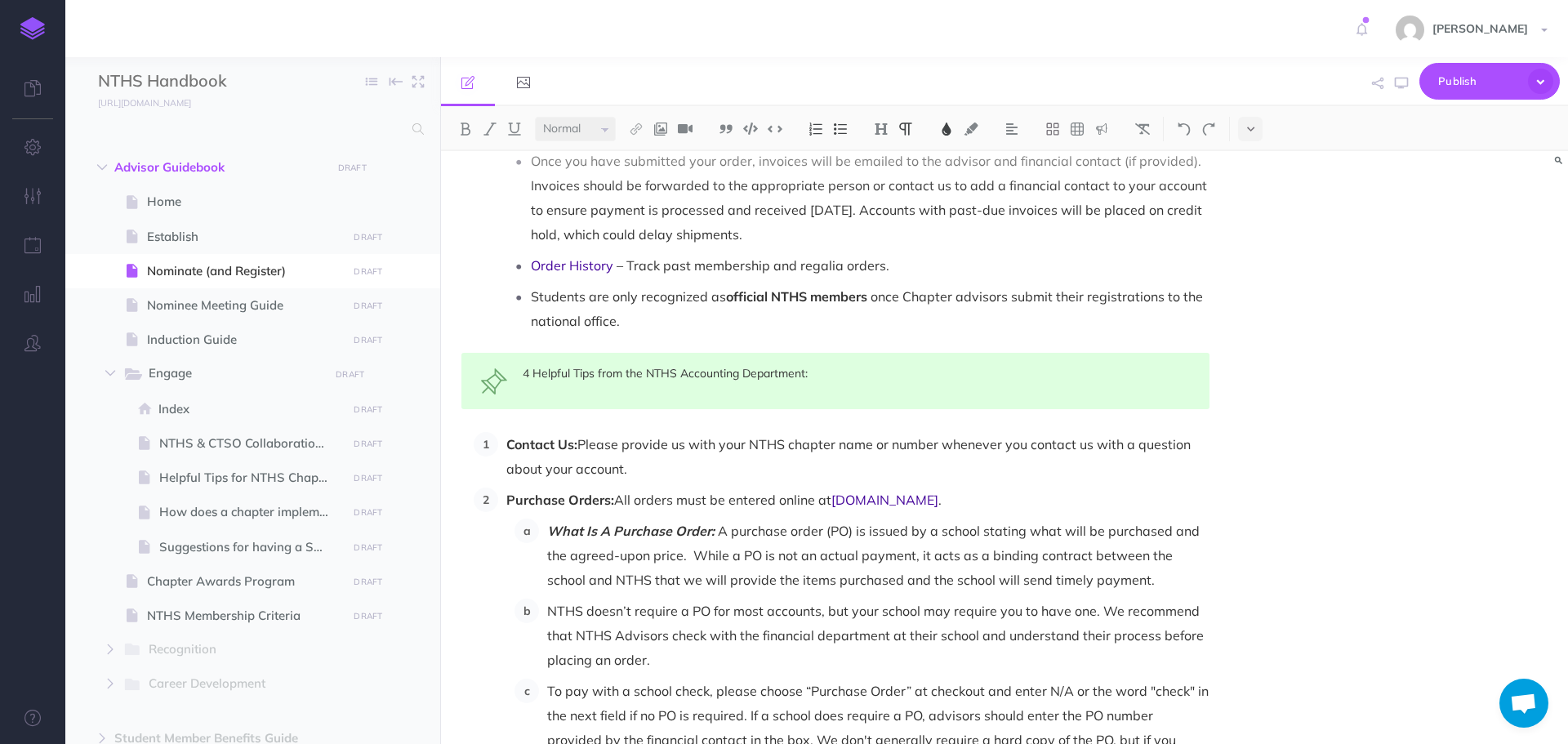
scroll to position [1969, 0]
click at [1398, 80] on icon "button" at bounding box center [1401, 83] width 13 height 13
click at [207, 309] on span "Nominee Meeting Guide" at bounding box center [245, 305] width 195 height 20
select select "null"
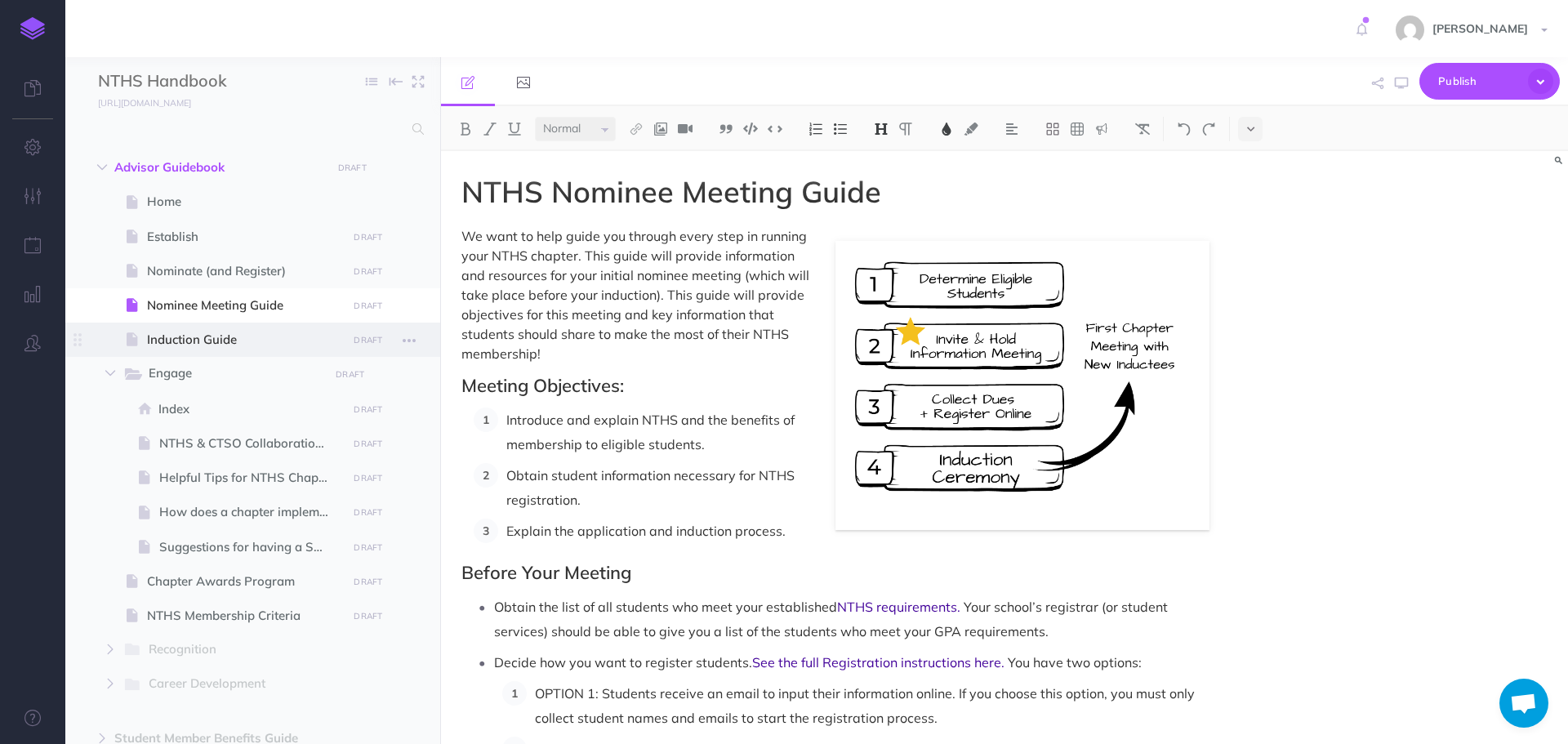
click at [239, 340] on span "Induction Guide" at bounding box center [245, 340] width 195 height 20
select select "null"
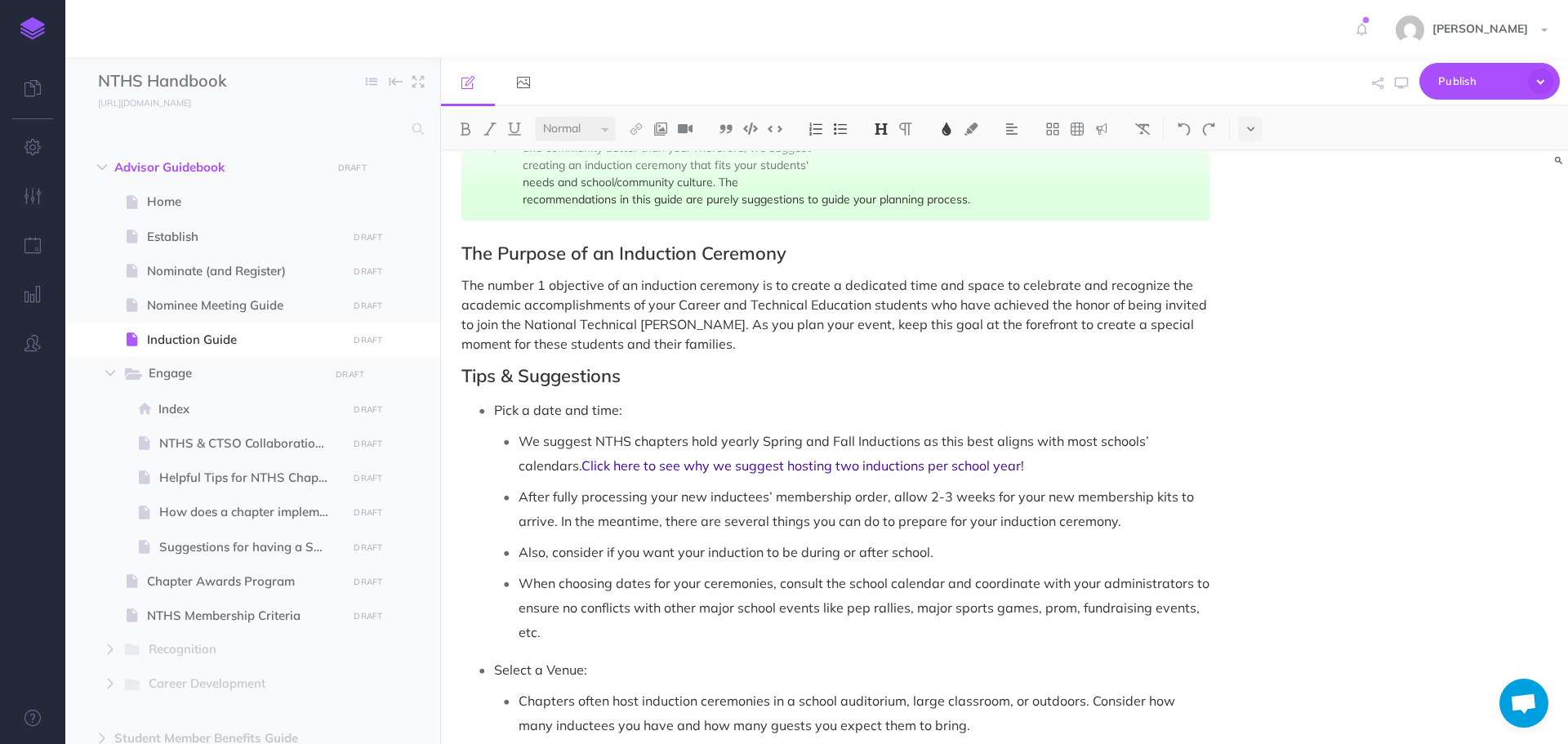
scroll to position [653, 0]
